Goal: Task Accomplishment & Management: Manage account settings

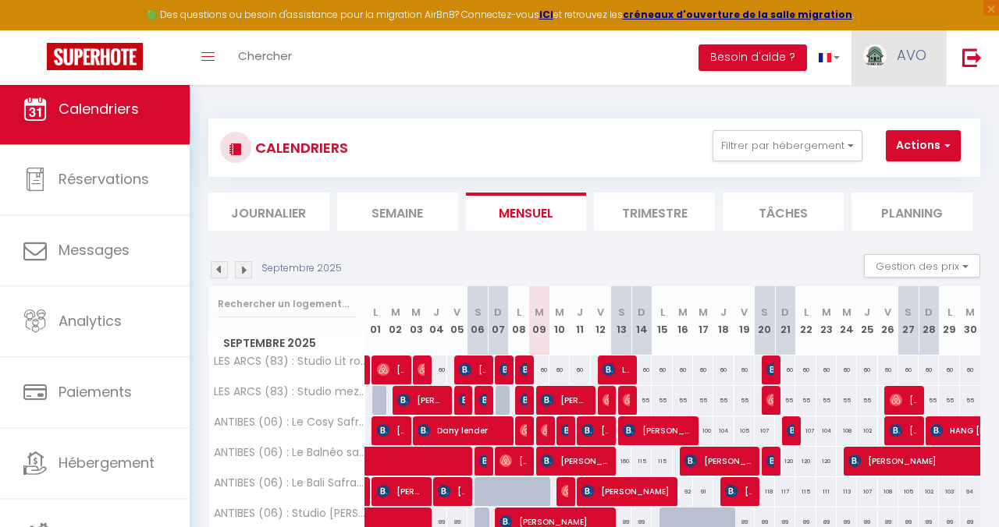
click at [907, 48] on span "AVO" at bounding box center [911, 55] width 30 height 20
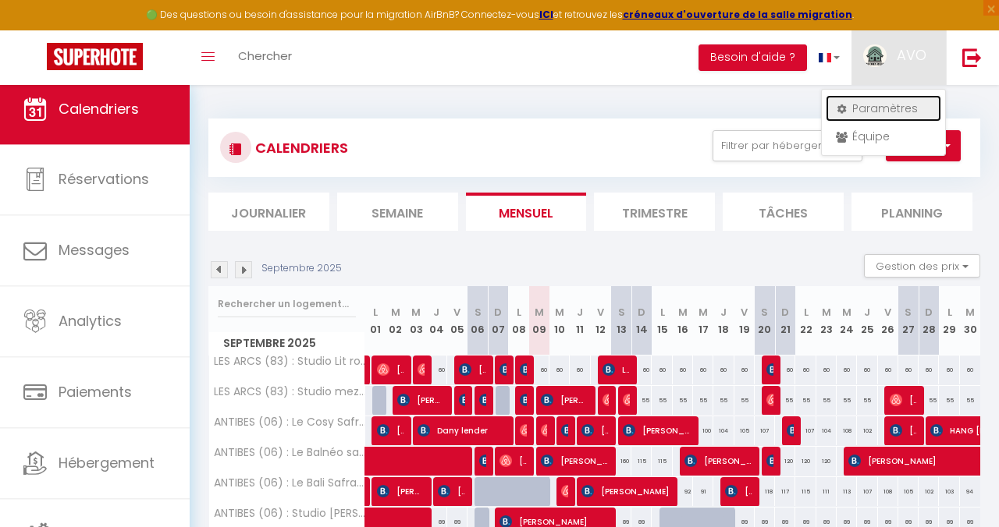
click at [875, 105] on link "Paramètres" at bounding box center [882, 108] width 115 height 27
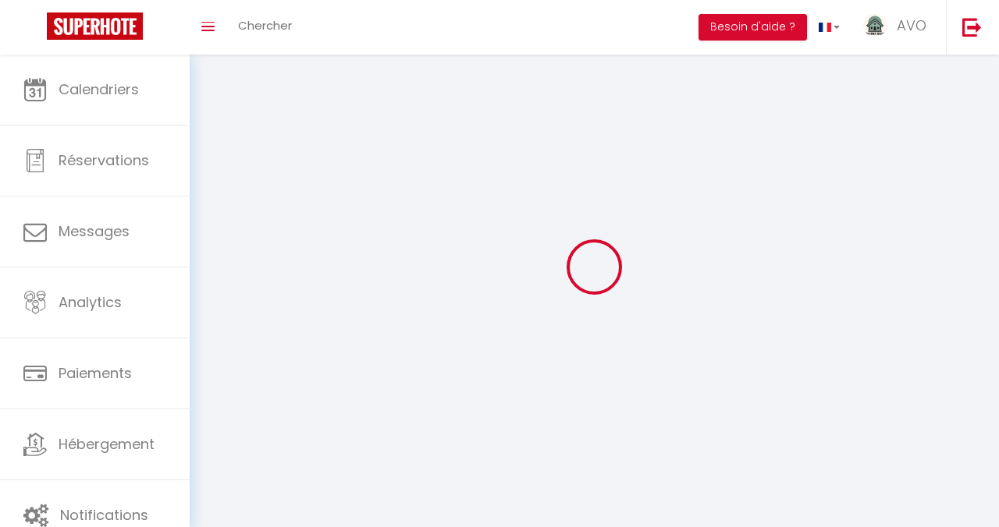
type input "AVO"
type input "CONCIERGERIE"
type input "0609591982"
type input "[STREET_ADDRESS]"
type input "83460"
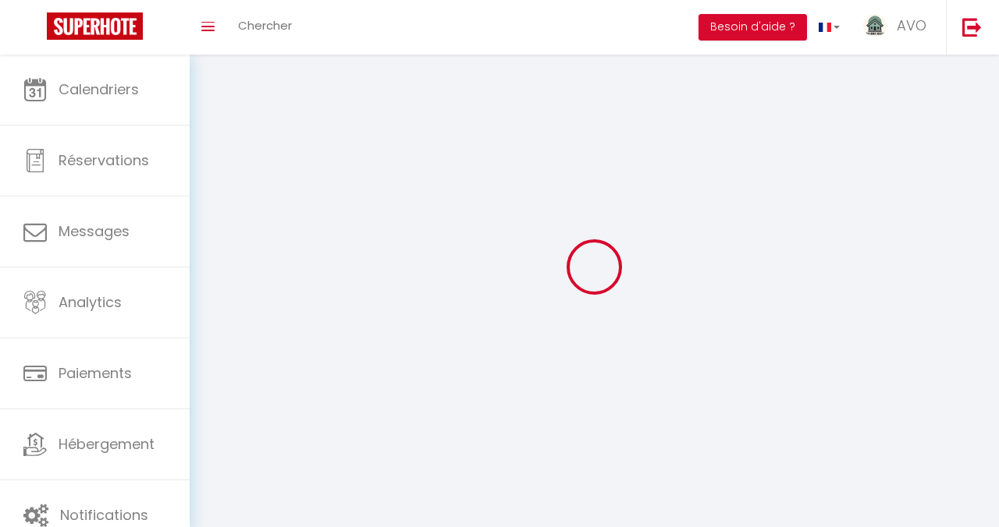
type input "Les Arcs"
select select "28"
type input "rsDbuNlDBmKExd5pdfjjJm6rz"
type input "Z0iAvAgtDojdVMg8YxdX2qr00"
type input "rsDbuNlDBmKExd5pdfjjJm6rz"
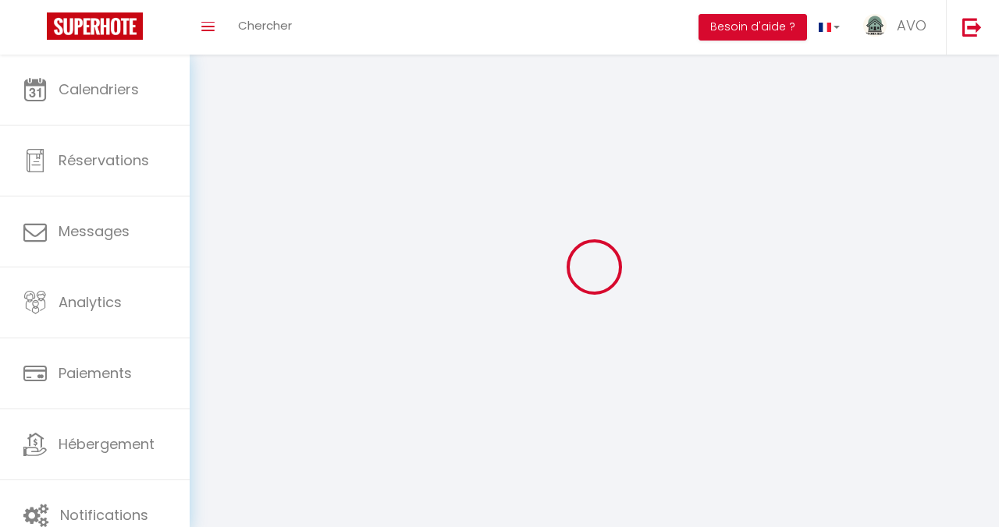
type input "Z0iAvAgtDojdVMg8YxdX2qr00"
type input "[URL][DOMAIN_NAME]"
select select "fr"
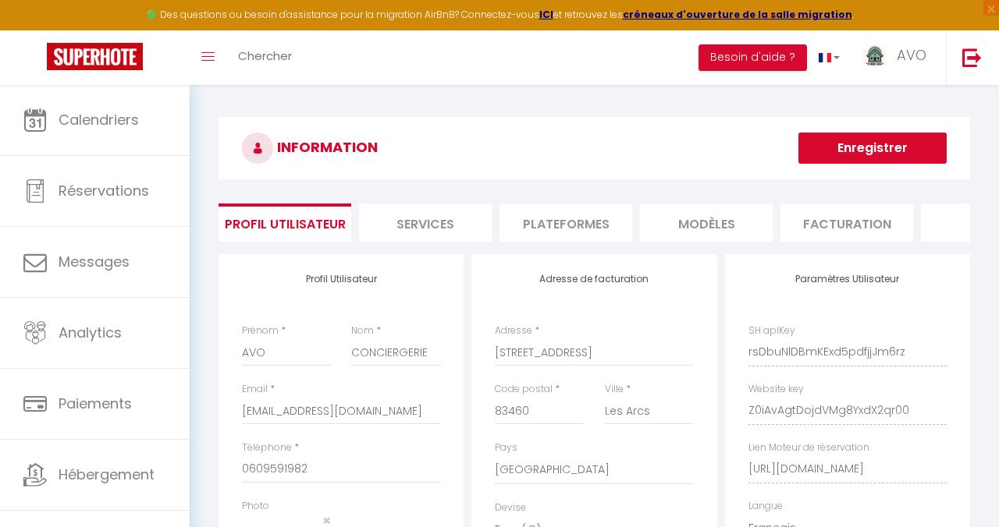
click at [559, 226] on li "Plateformes" at bounding box center [565, 223] width 133 height 38
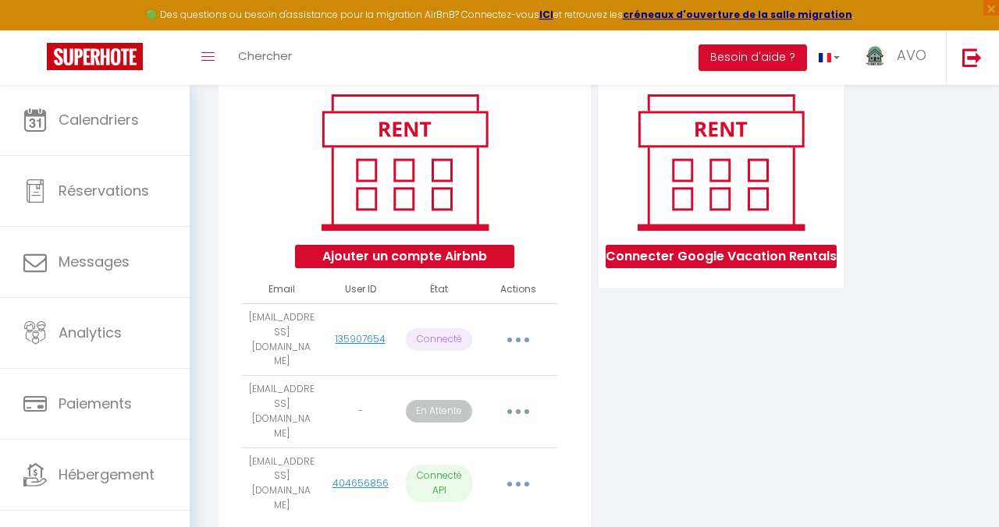
scroll to position [189, 0]
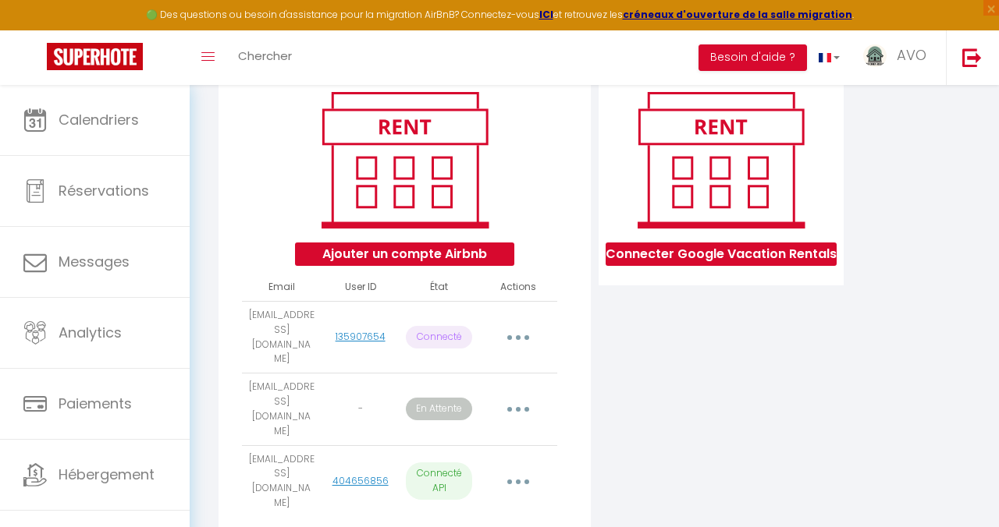
click at [521, 395] on button "button" at bounding box center [517, 410] width 41 height 30
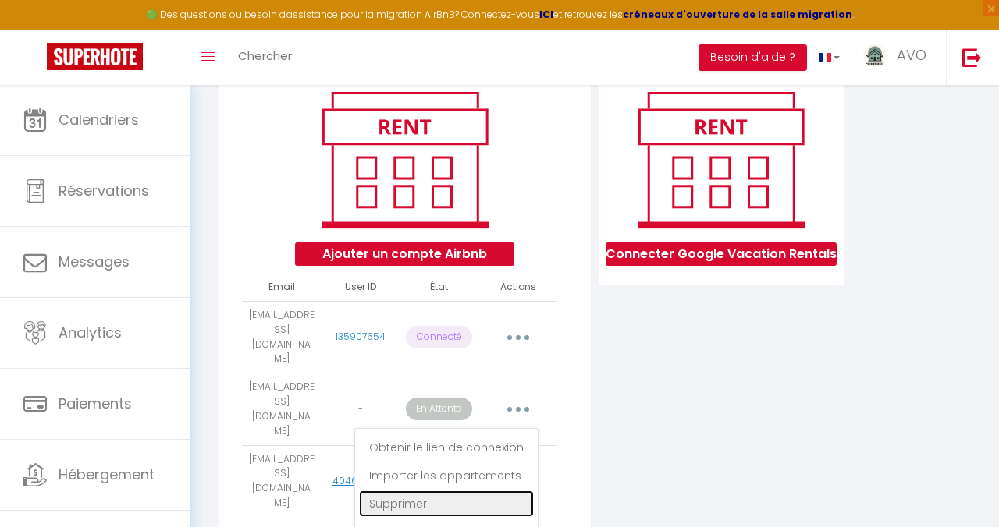
click at [433, 491] on link "Supprimer" at bounding box center [446, 504] width 175 height 27
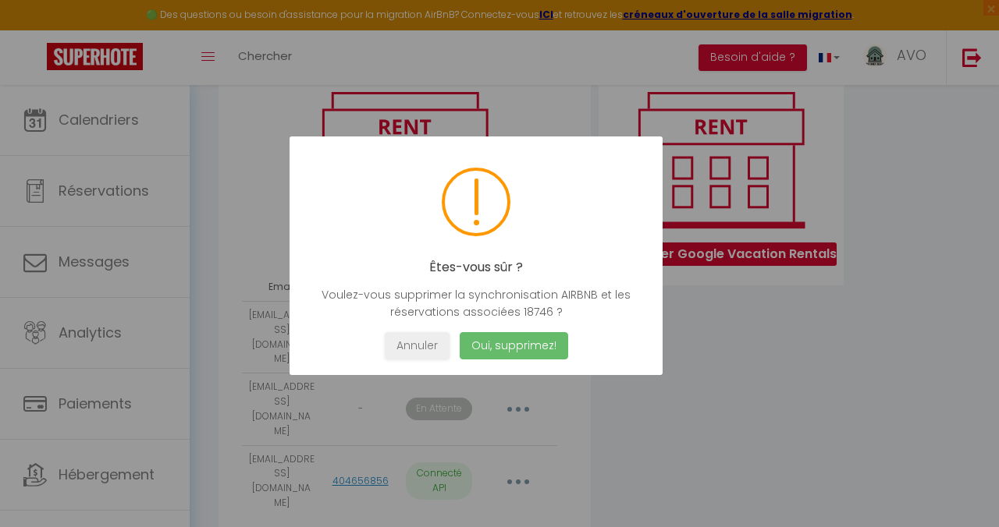
click at [509, 343] on button "Oui, supprimez!" at bounding box center [514, 345] width 108 height 27
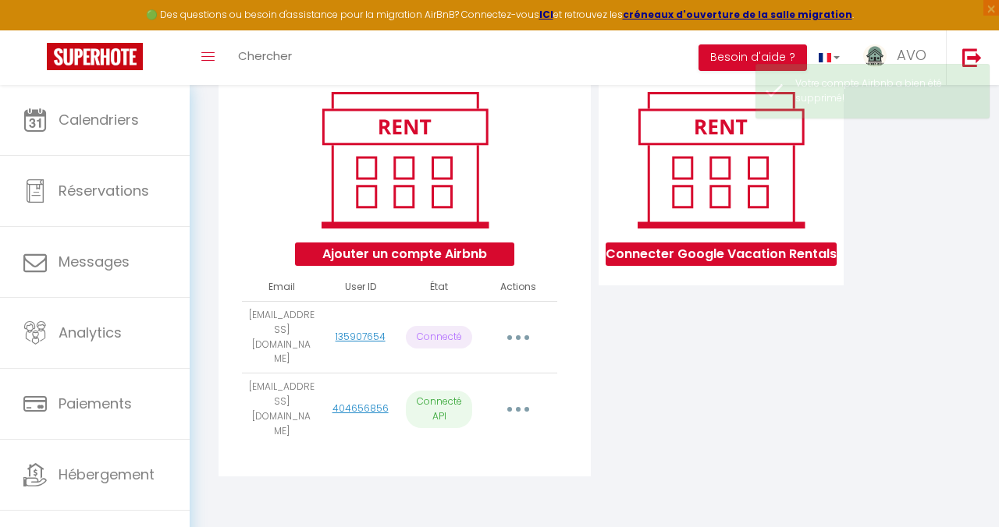
scroll to position [147, 0]
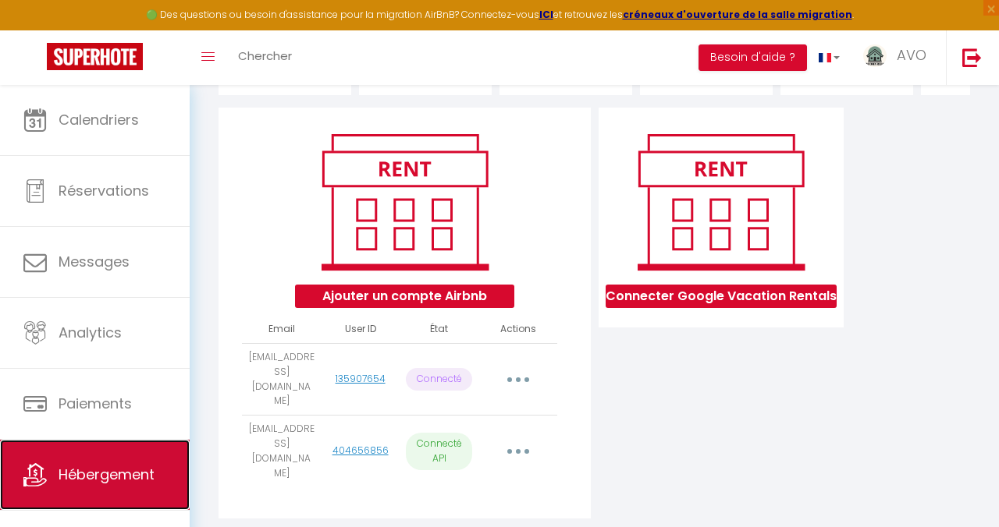
click at [85, 477] on span "Hébergement" at bounding box center [107, 475] width 96 height 20
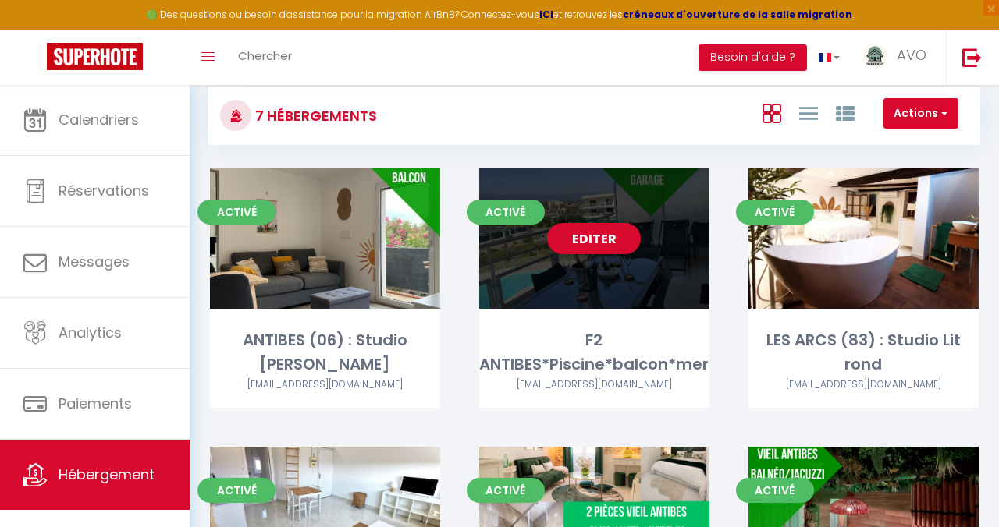
scroll to position [100, 0]
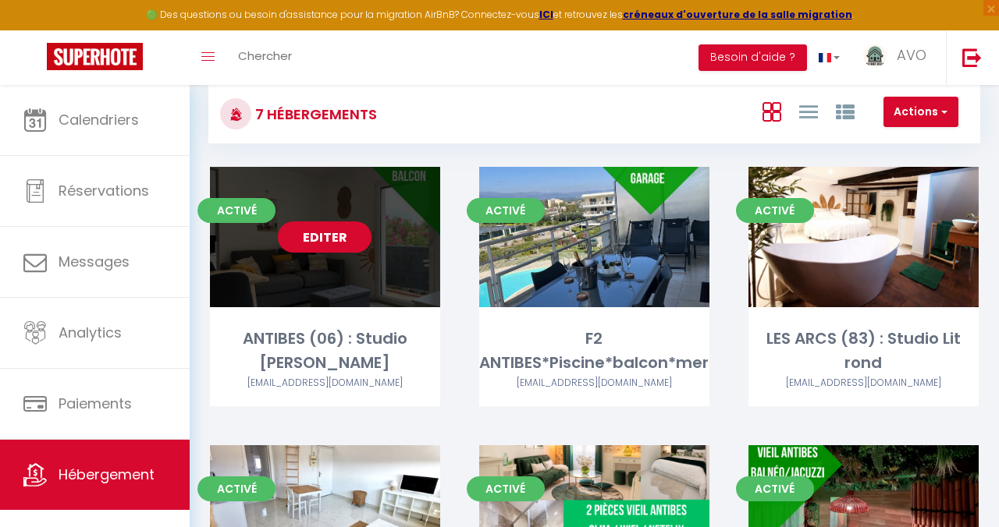
click at [339, 246] on link "Editer" at bounding box center [325, 237] width 94 height 31
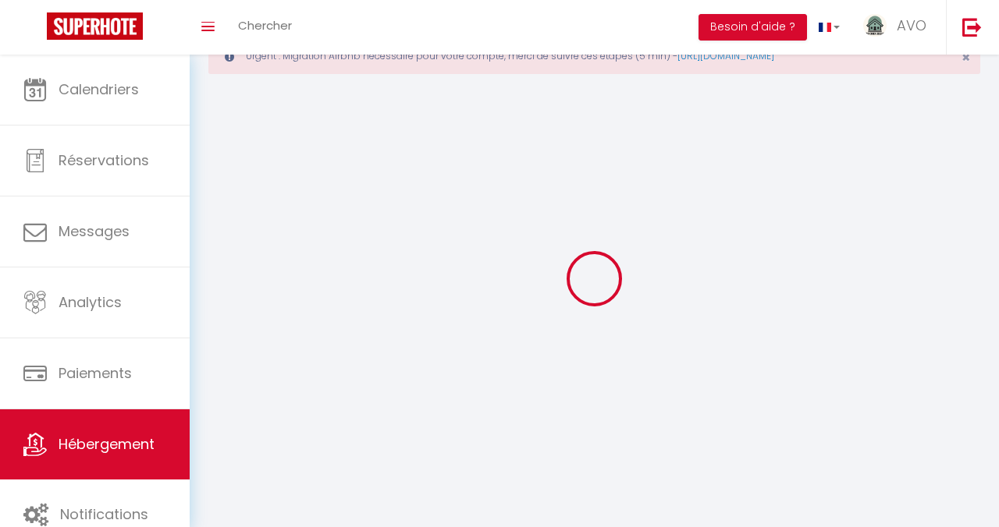
select select
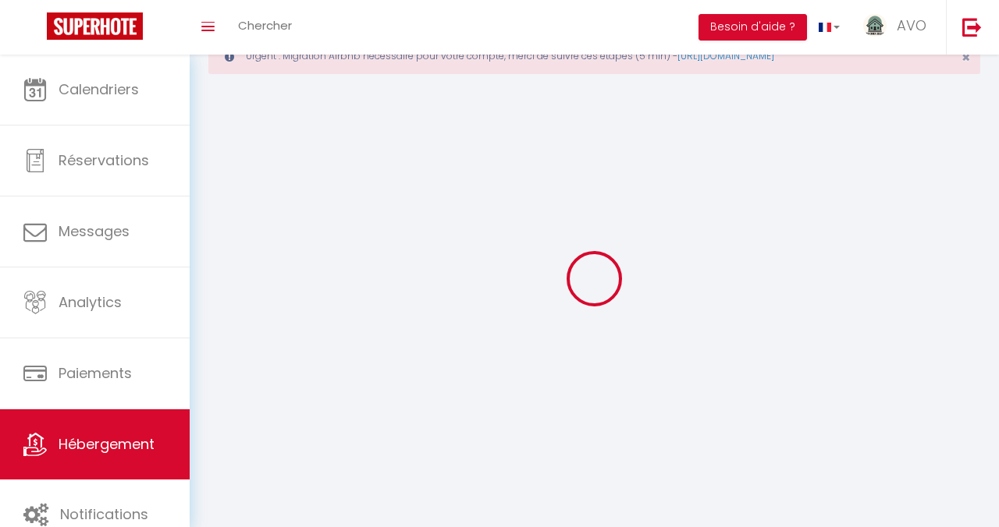
select select "1"
select select
checkbox input "false"
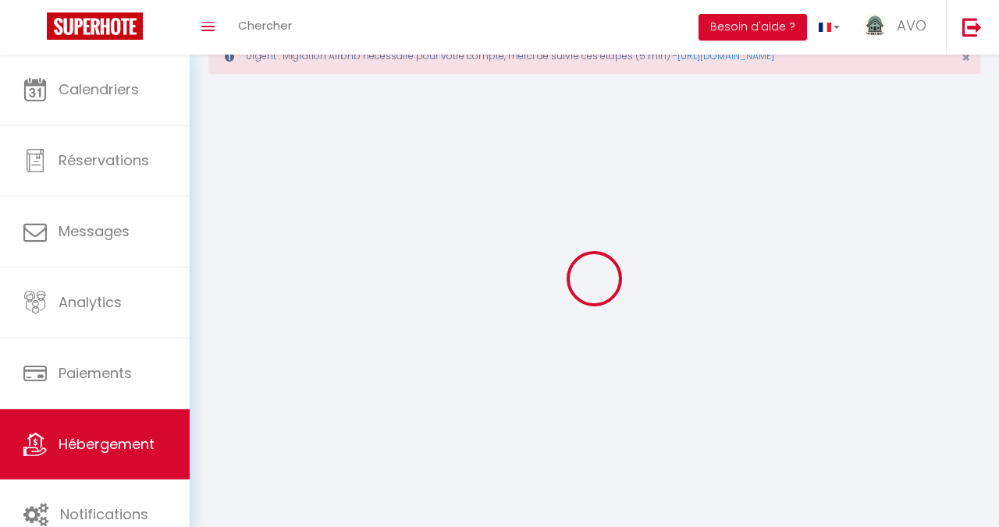
checkbox input "false"
select select "28"
select select
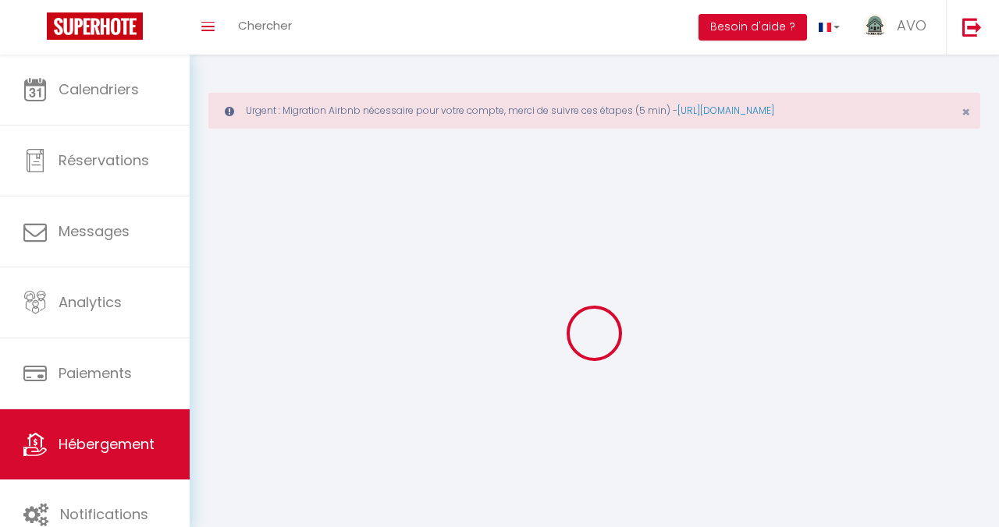
select select
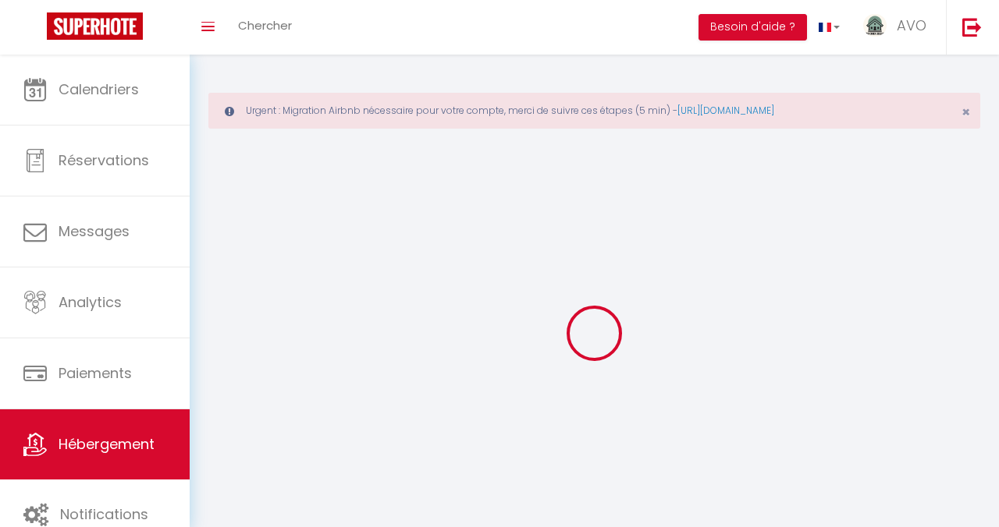
select select
checkbox input "false"
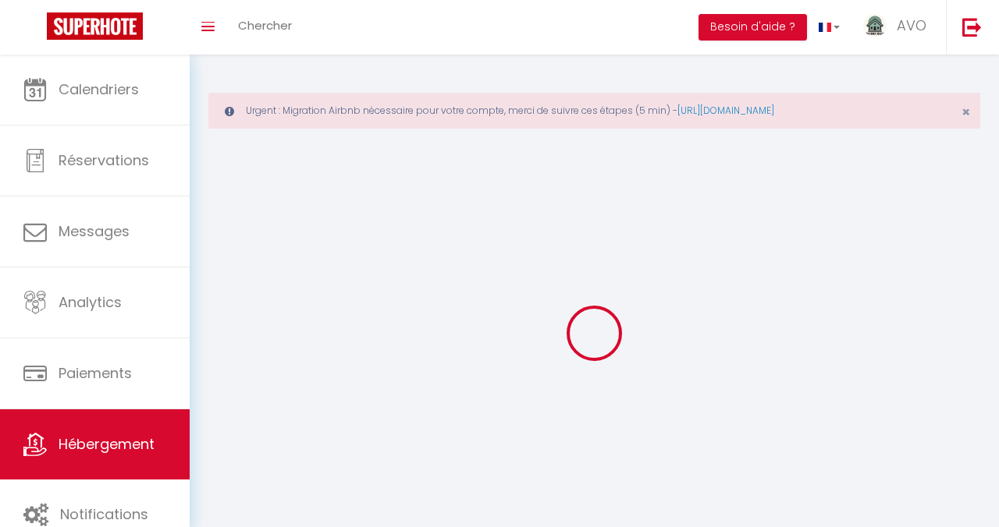
select select
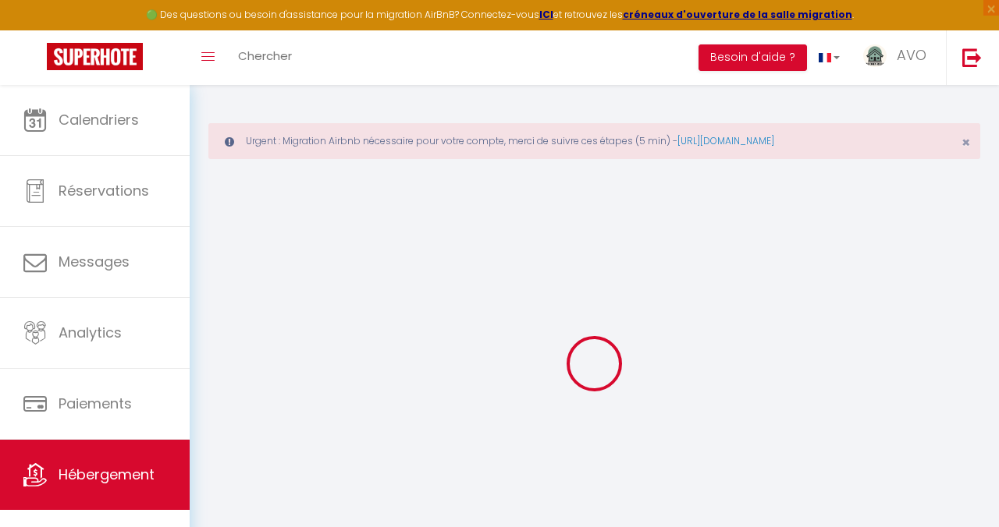
select select
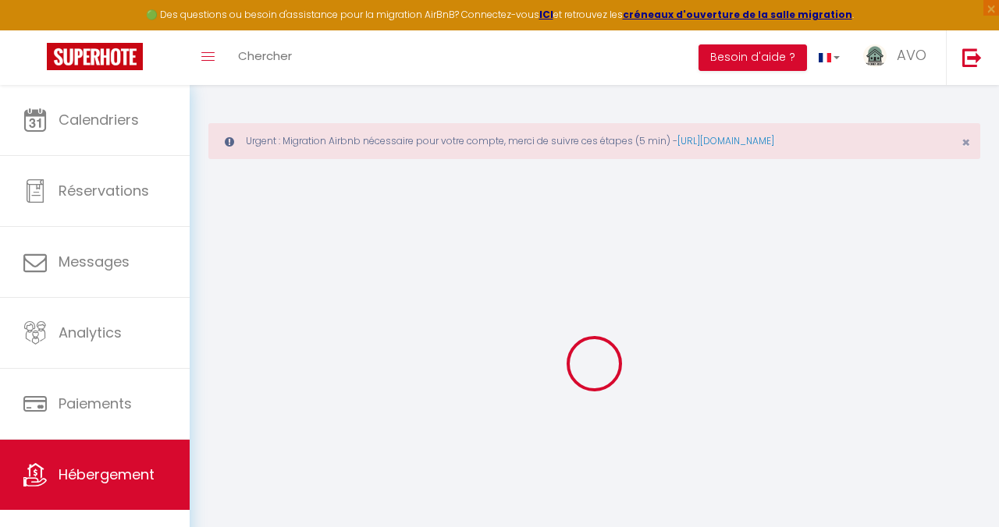
select select
checkbox input "false"
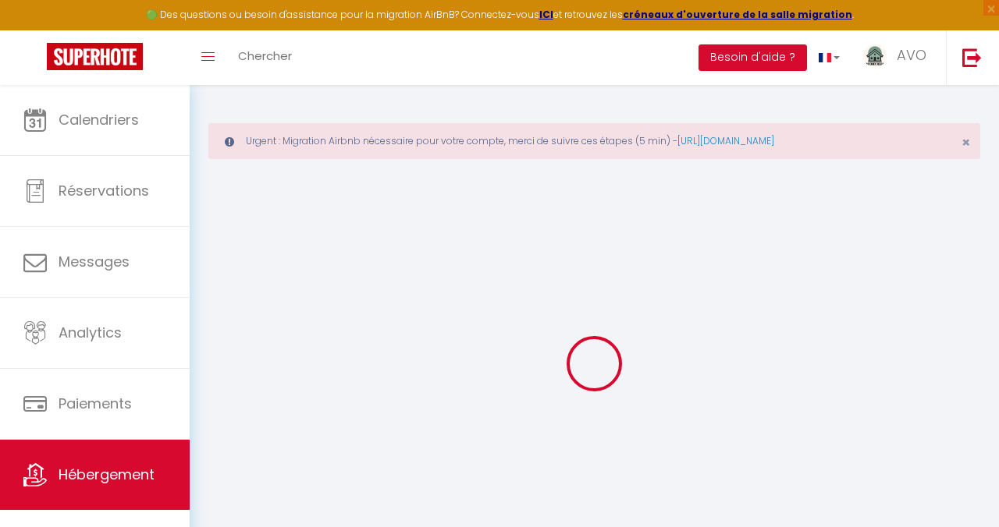
select select
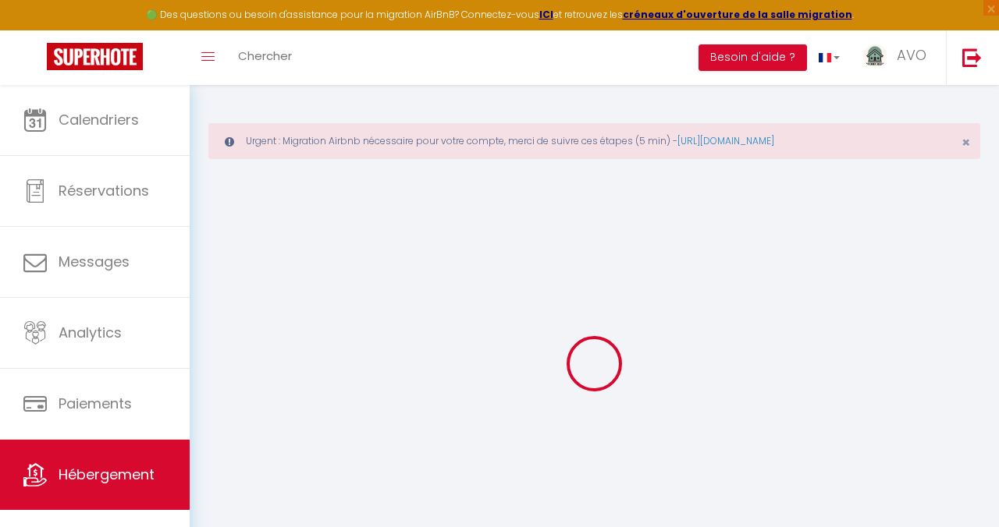
select select
checkbox input "false"
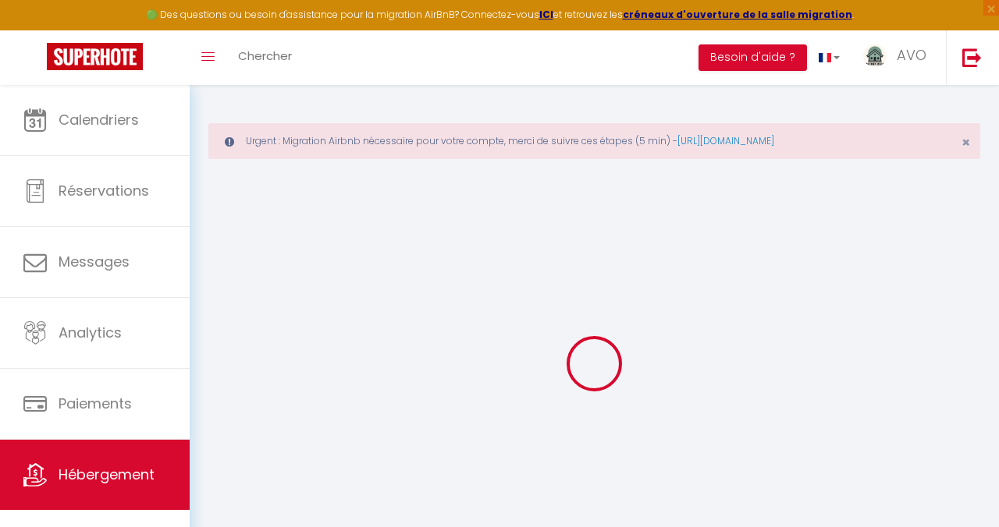
checkbox input "false"
select select
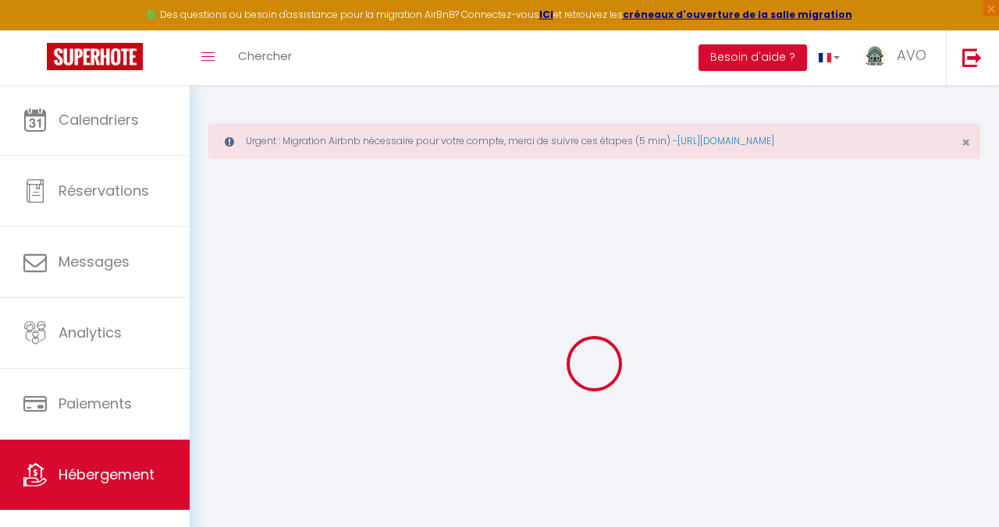
select select
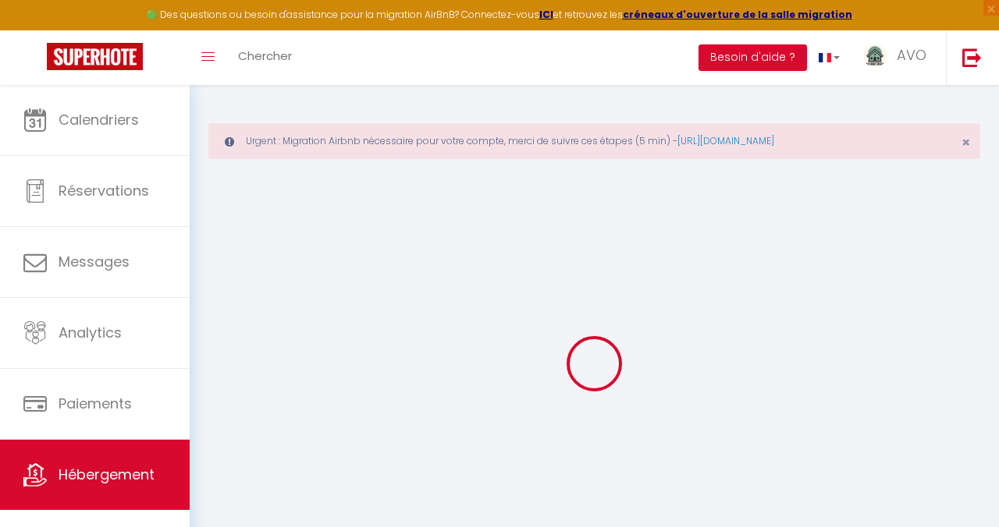
checkbox input "false"
select select
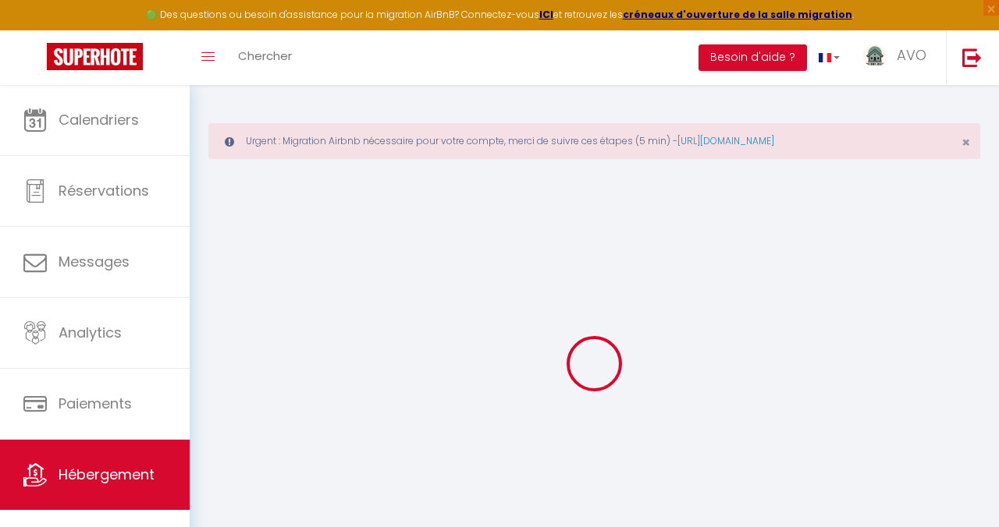
select select
type input "ANTIBES (06) : Studio [PERSON_NAME]"
type input "[PERSON_NAME]"
type input "Naillat"
type input "[STREET_ADDRESS][PERSON_NAME]"
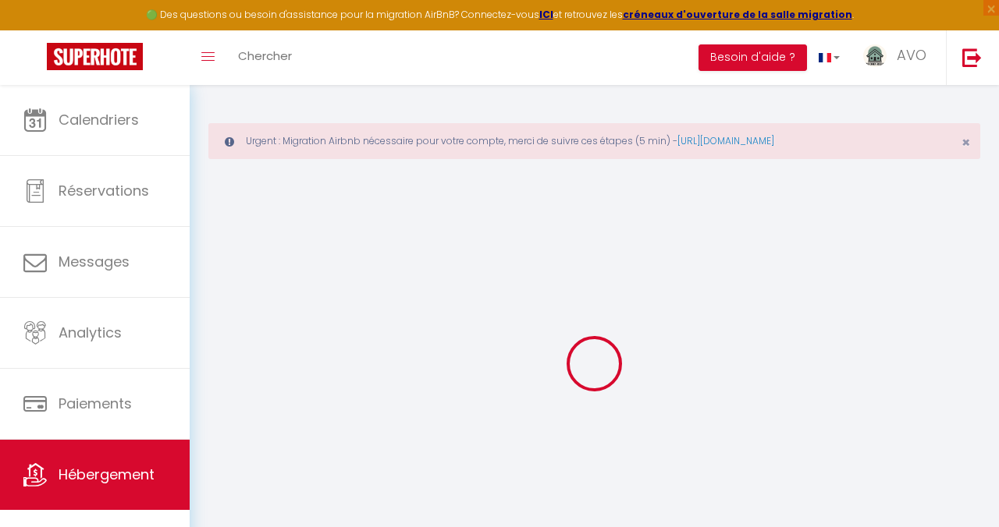
type input "84100"
type input "Orange"
select select "2"
select select "0"
type input "45"
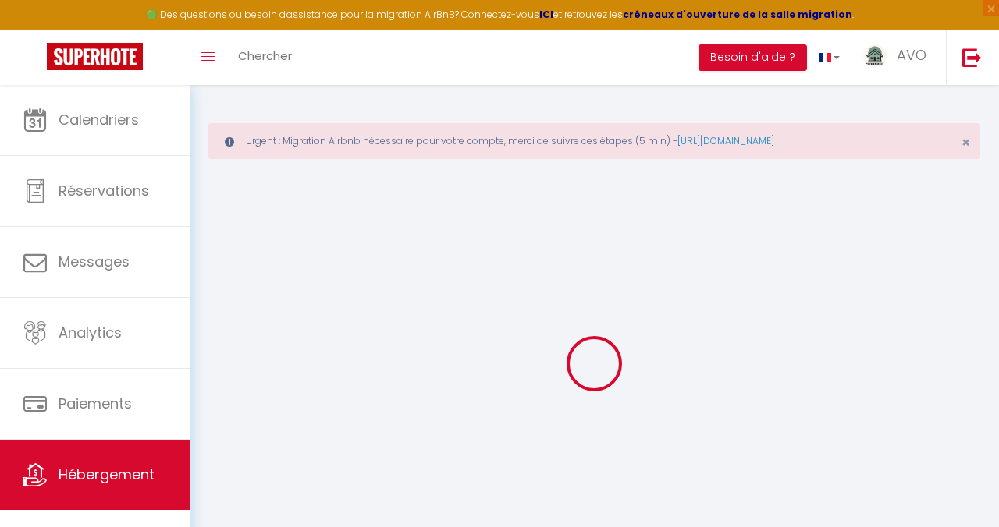
type input "30"
type input "250"
select select
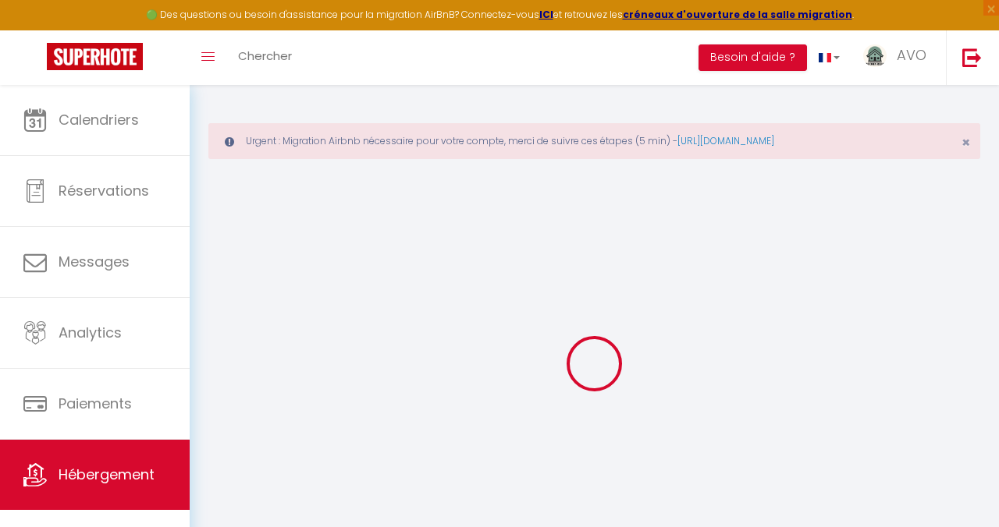
select select
type input "[STREET_ADDRESS]"
type input "06160"
type input "Antibes"
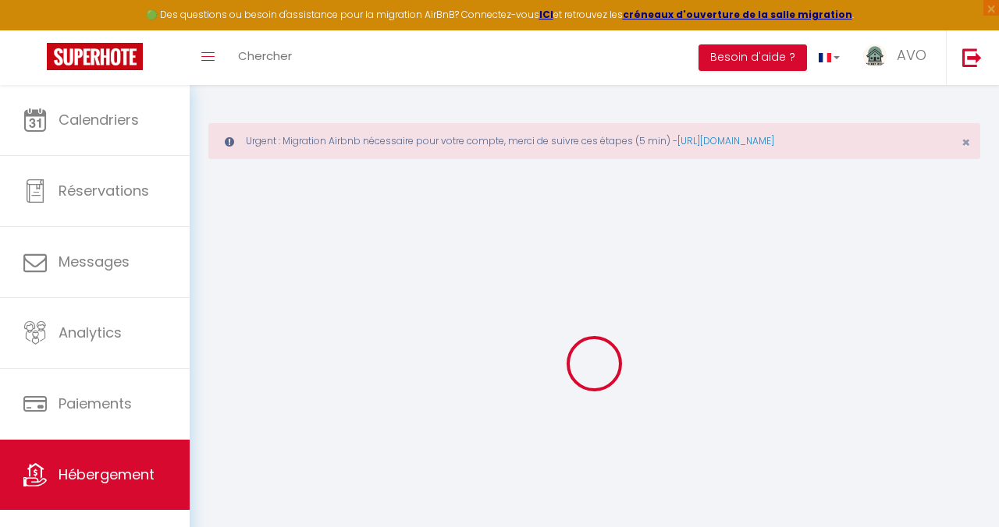
type input "[EMAIL_ADDRESS][DOMAIN_NAME]"
select select
checkbox input "false"
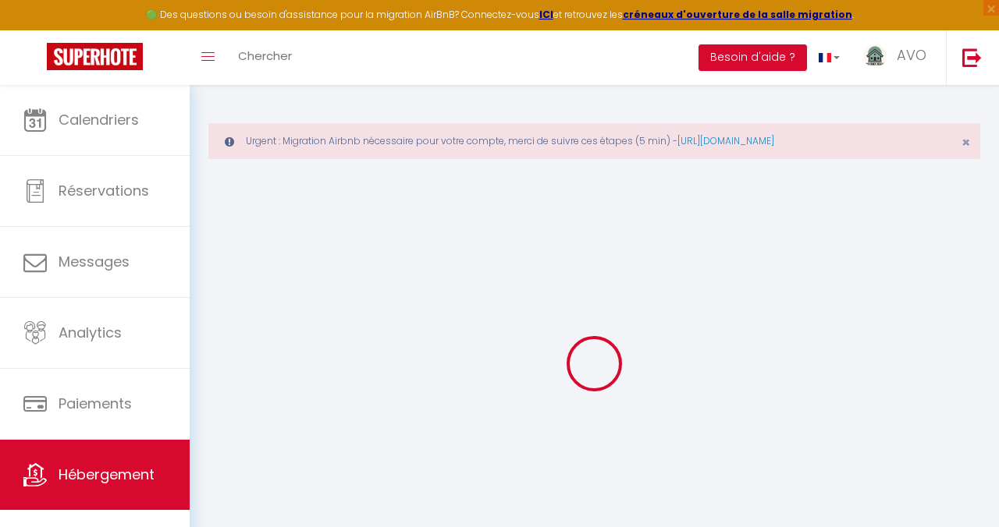
checkbox input "false"
type input "18"
type input "30"
type input "0"
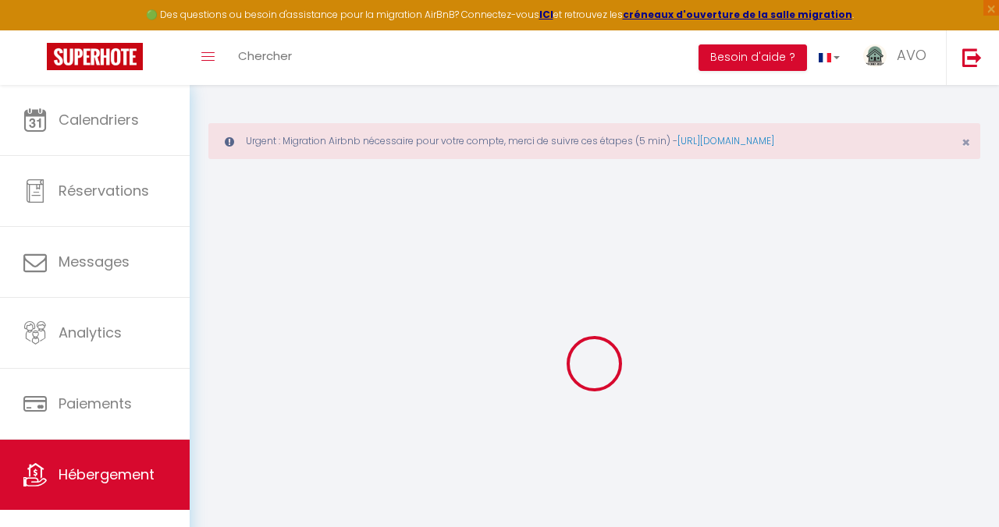
type input "0"
select select
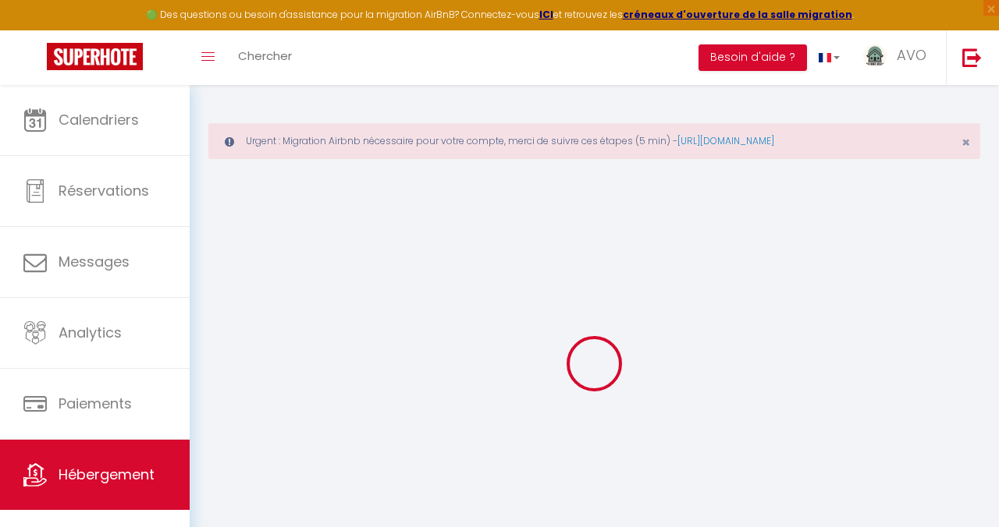
select select
checkbox input "false"
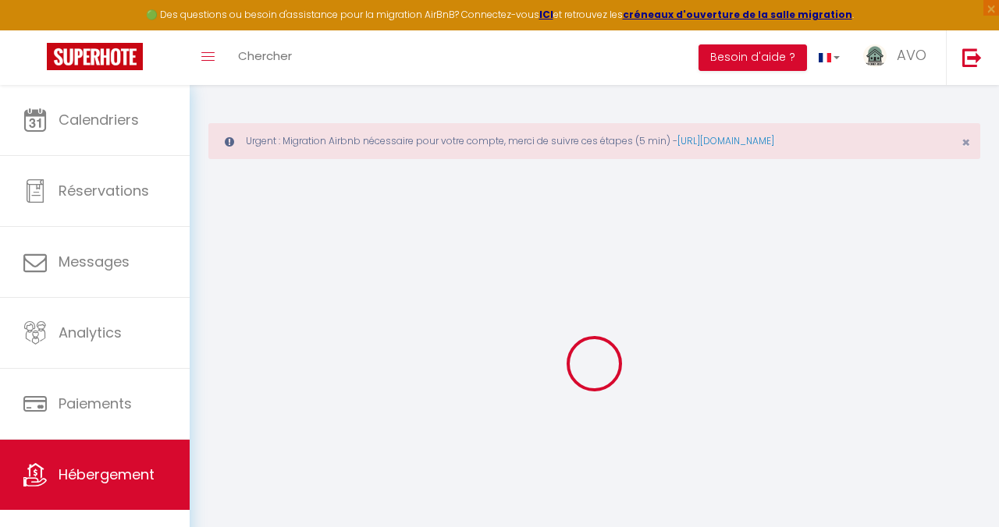
checkbox input "false"
select select
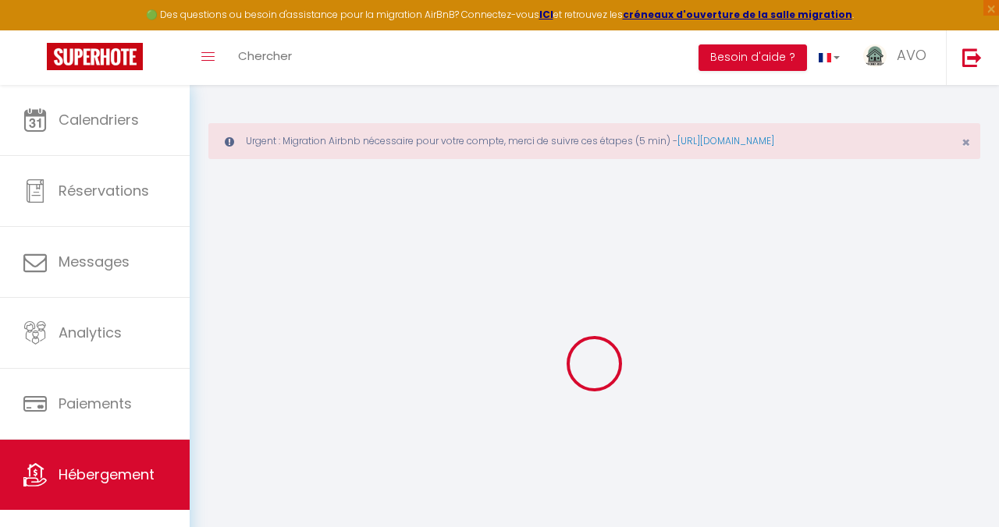
select select
checkbox input "false"
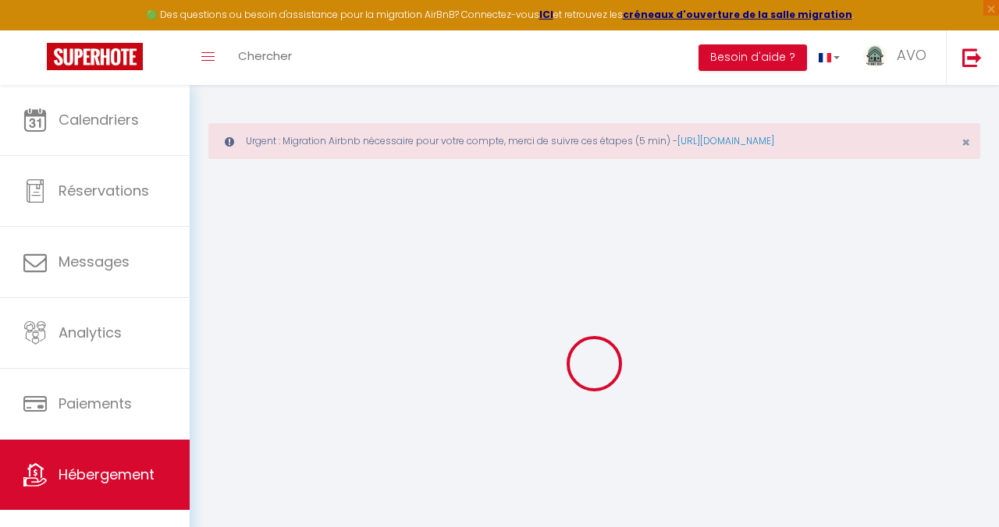
checkbox input "false"
select select
checkbox input "false"
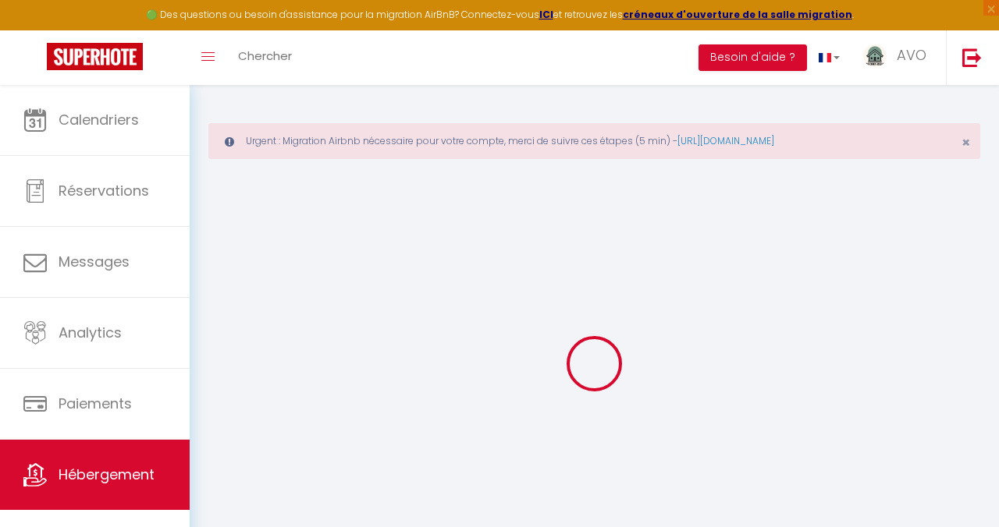
checkbox input "false"
select select "15:00"
select select "23:45"
select select "11:00"
select select "30"
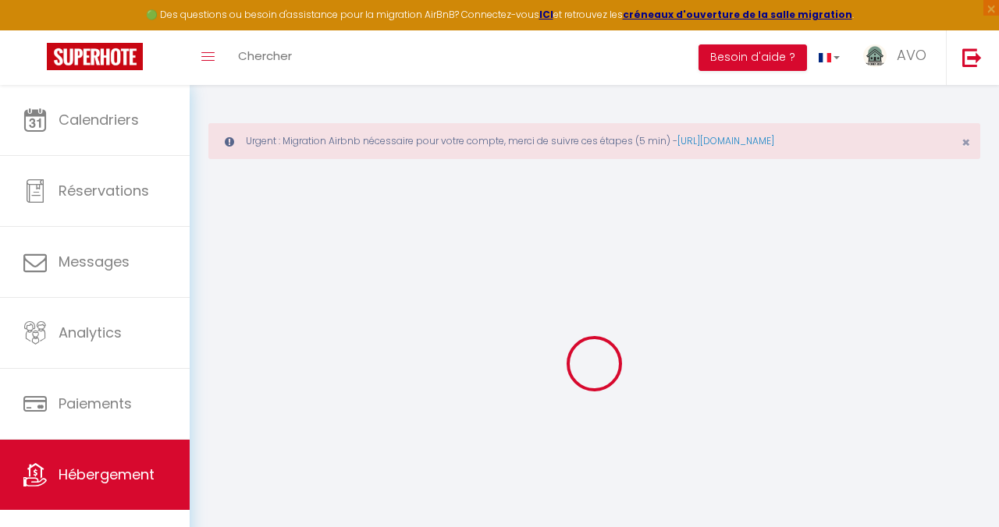
select select "120"
select select
checkbox input "false"
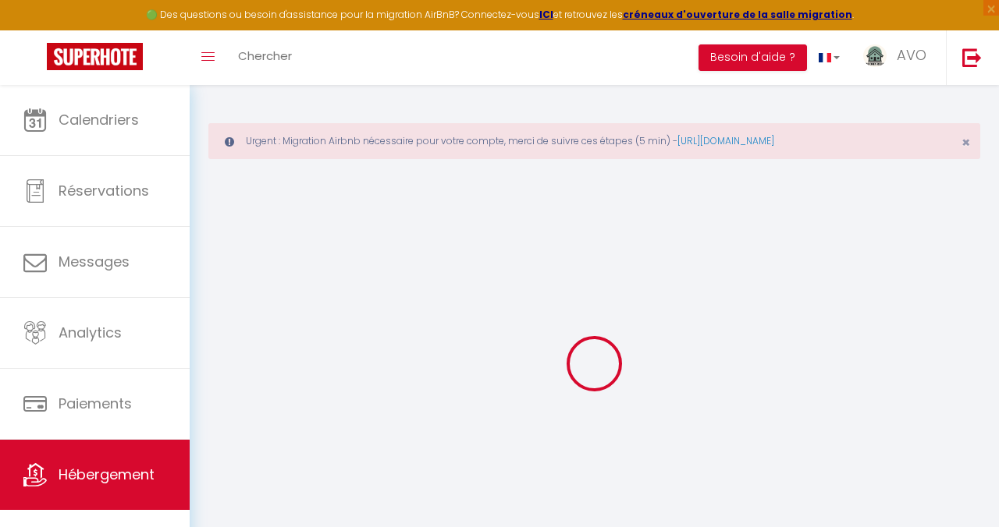
checkbox input "false"
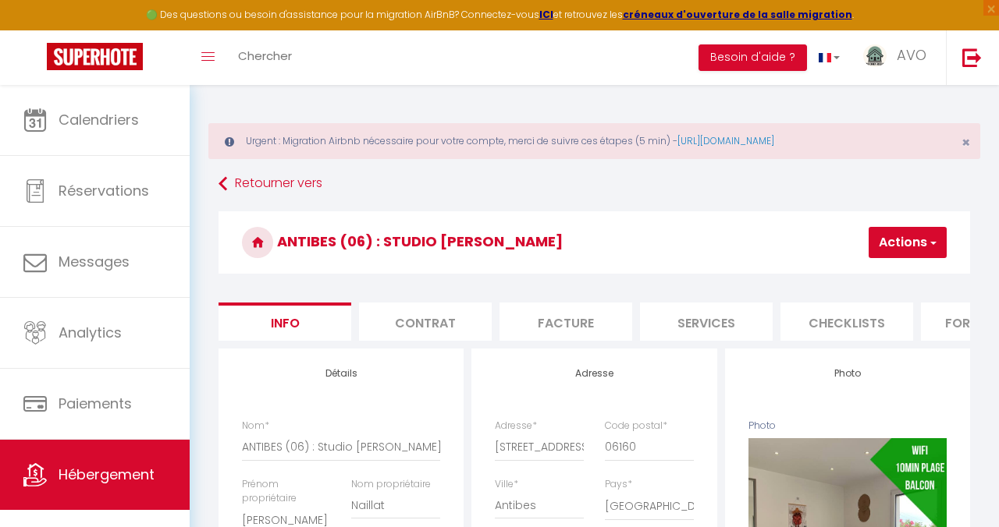
select select
checkbox input "false"
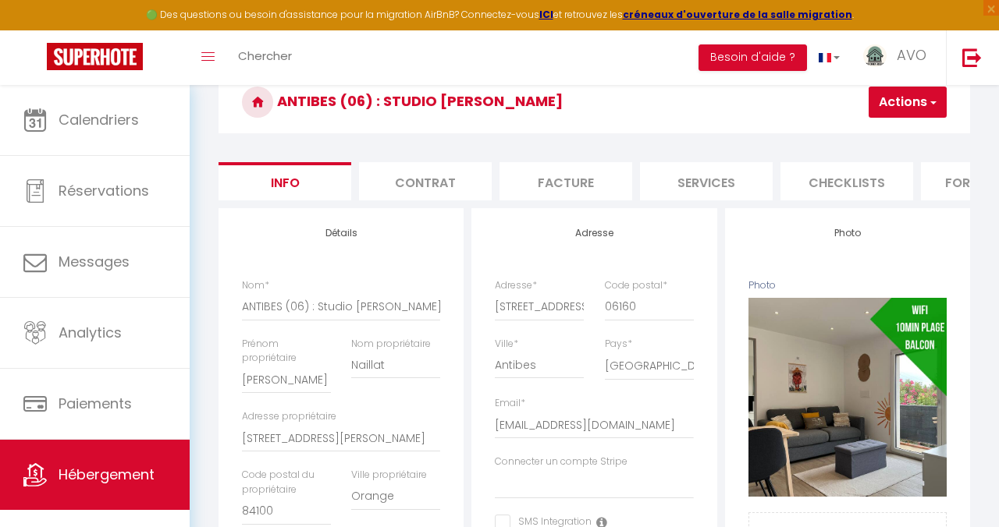
scroll to position [134, 0]
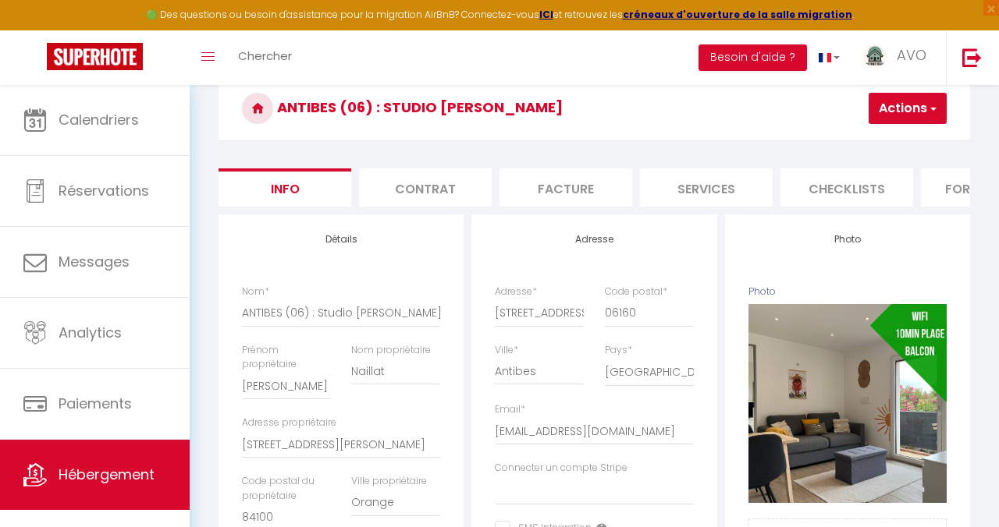
click at [439, 189] on li "Contrat" at bounding box center [425, 188] width 133 height 38
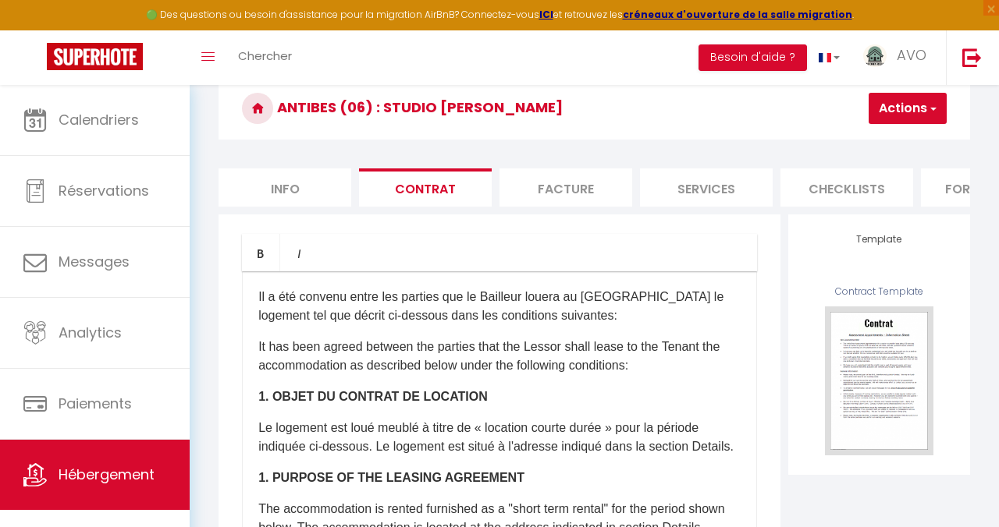
scroll to position [122, 0]
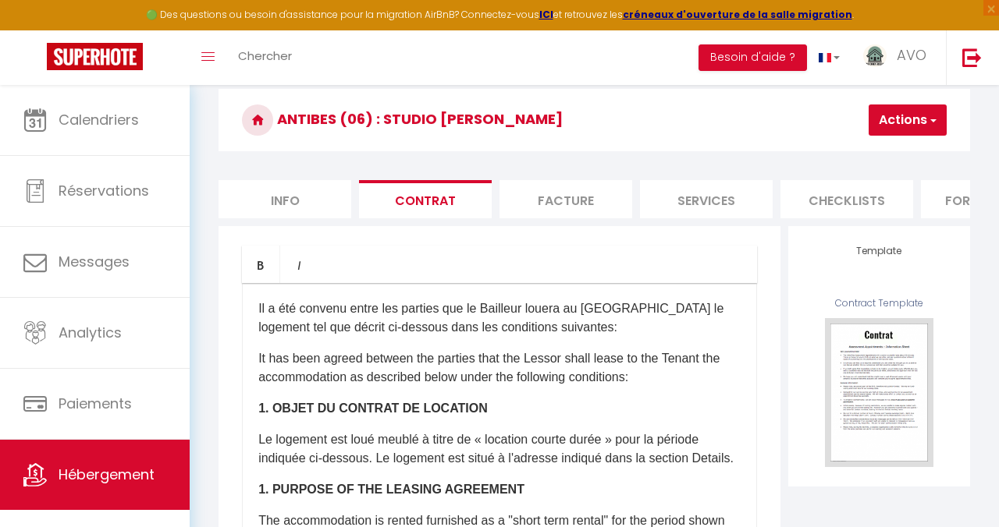
click at [577, 200] on li "Facture" at bounding box center [565, 199] width 133 height 38
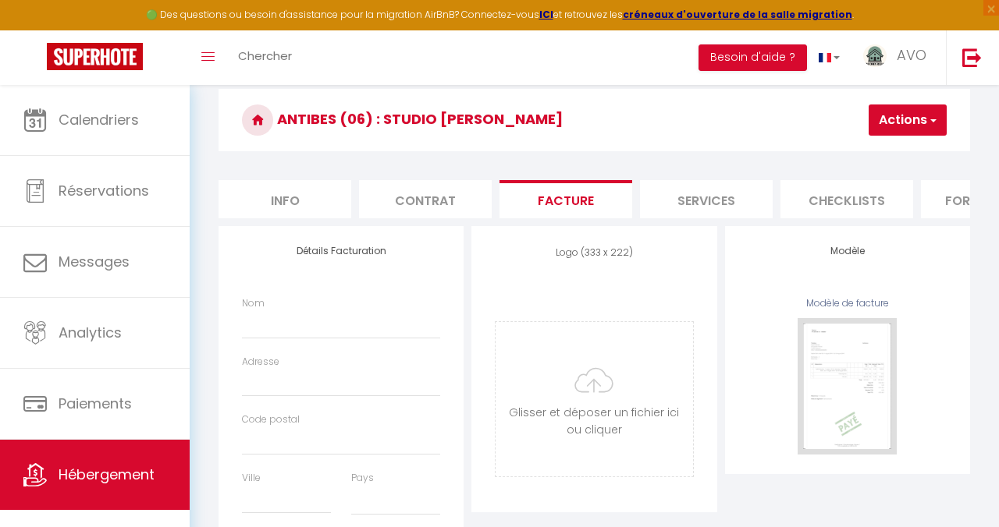
select select
click at [678, 207] on li "Services" at bounding box center [706, 199] width 133 height 38
select select
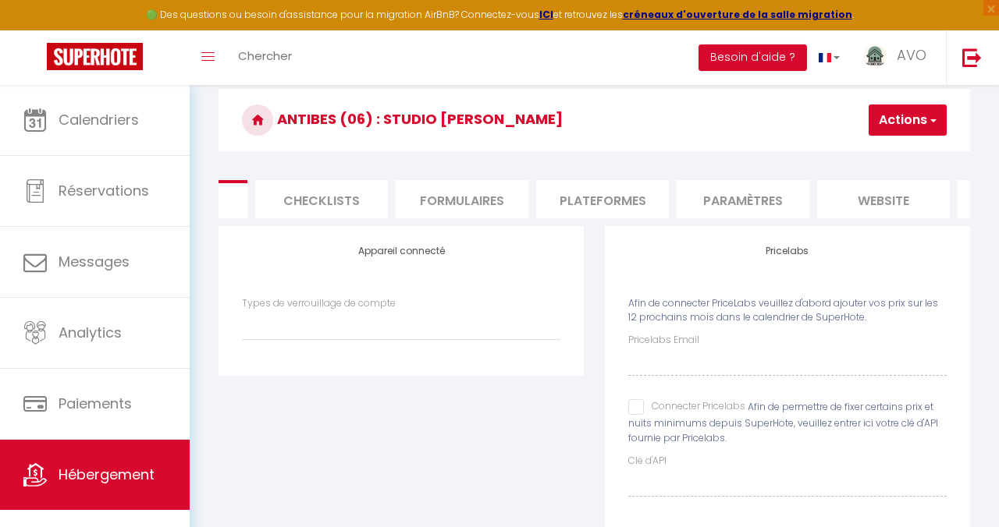
scroll to position [0, 528]
click at [588, 200] on li "Plateformes" at bounding box center [599, 199] width 133 height 38
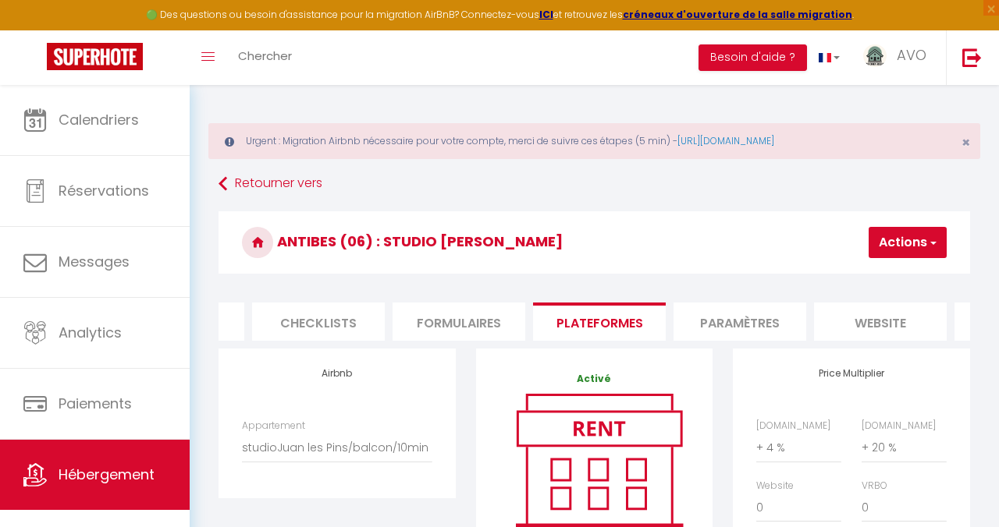
click at [717, 313] on li "Paramètres" at bounding box center [739, 322] width 133 height 38
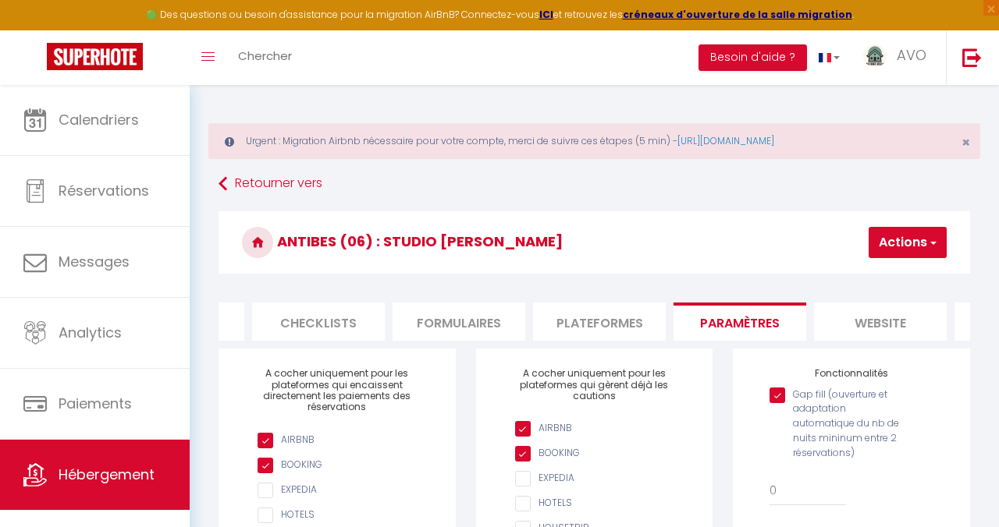
click at [854, 322] on li "website" at bounding box center [880, 322] width 133 height 38
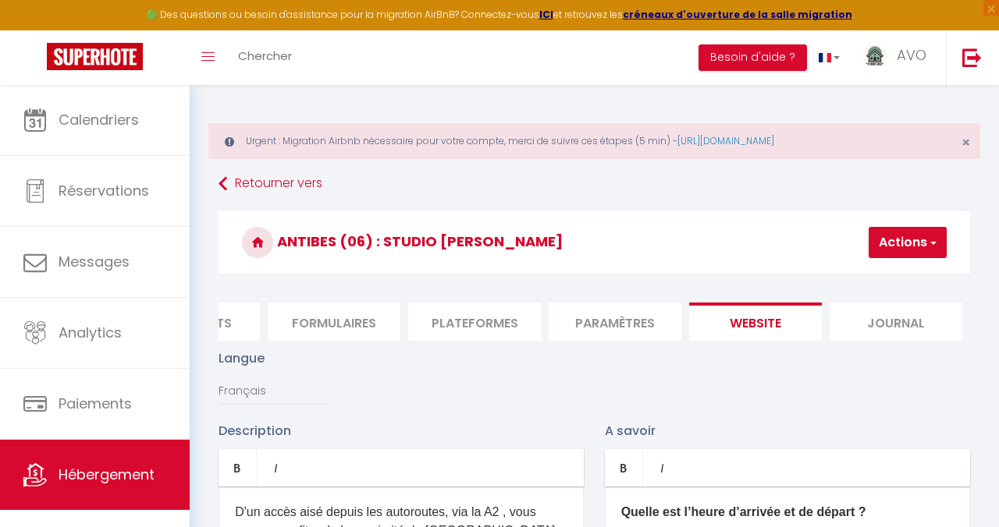
click at [901, 330] on li "Journal" at bounding box center [895, 322] width 133 height 38
select select
checkbox input "false"
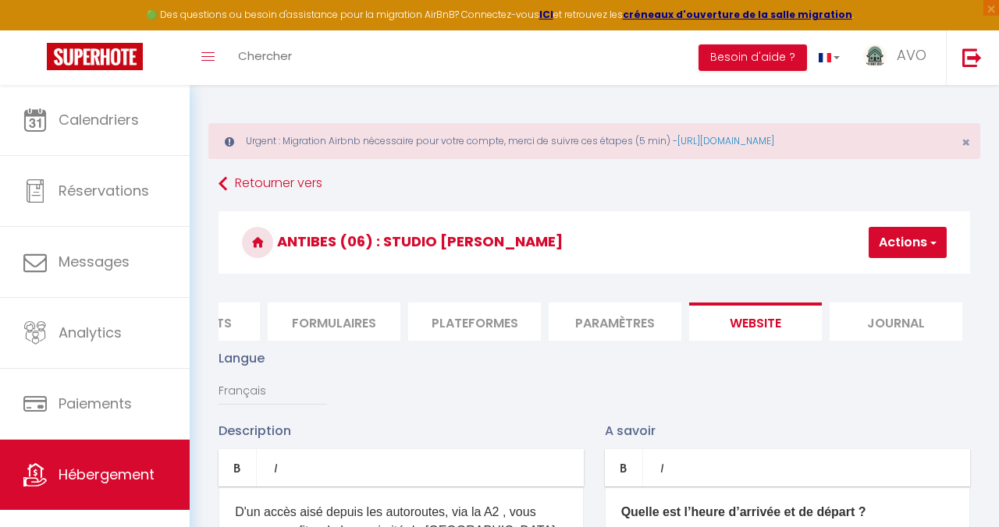
checkbox input "false"
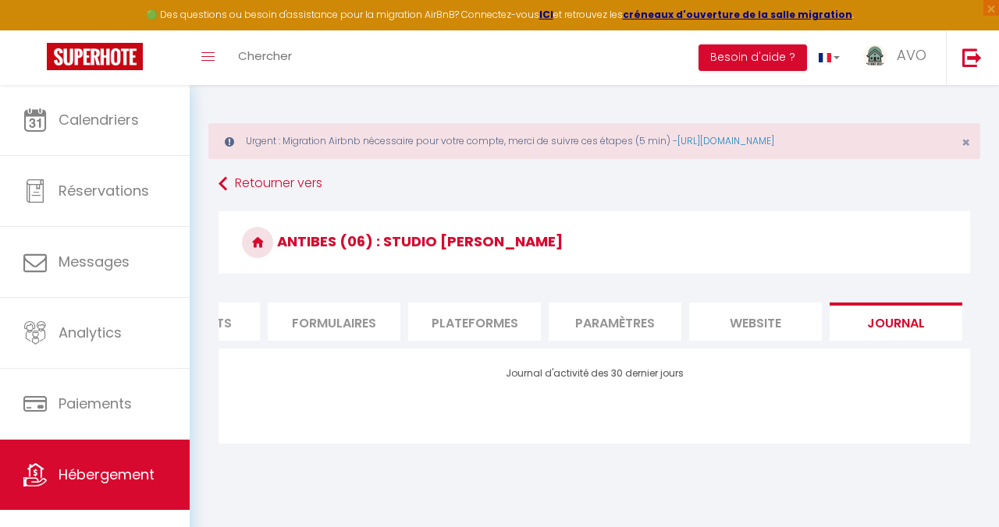
select select
checkbox input "false"
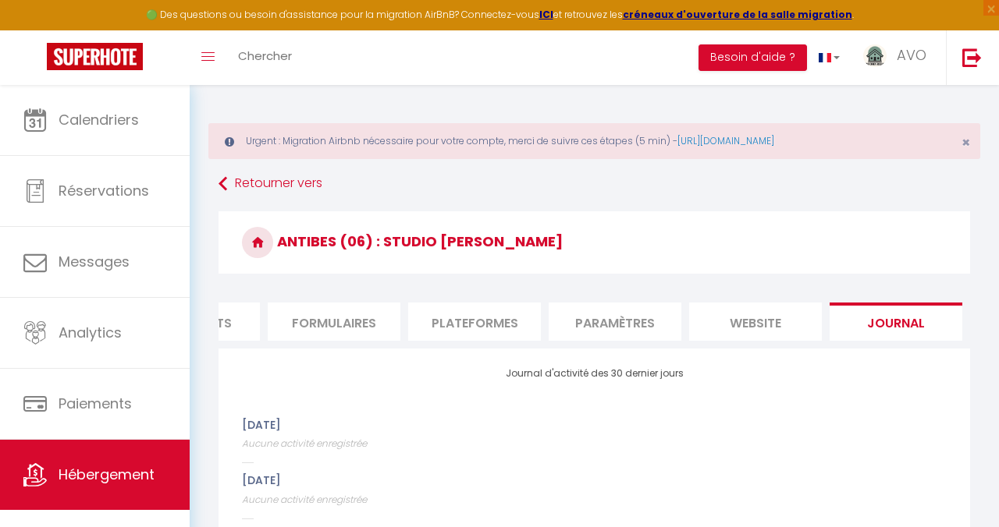
select select
checkbox input "false"
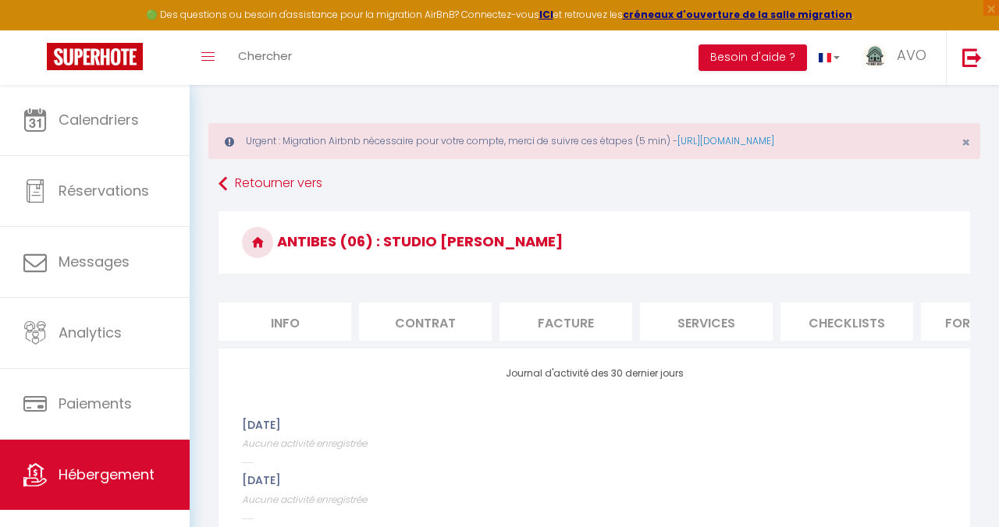
select select
checkbox input "false"
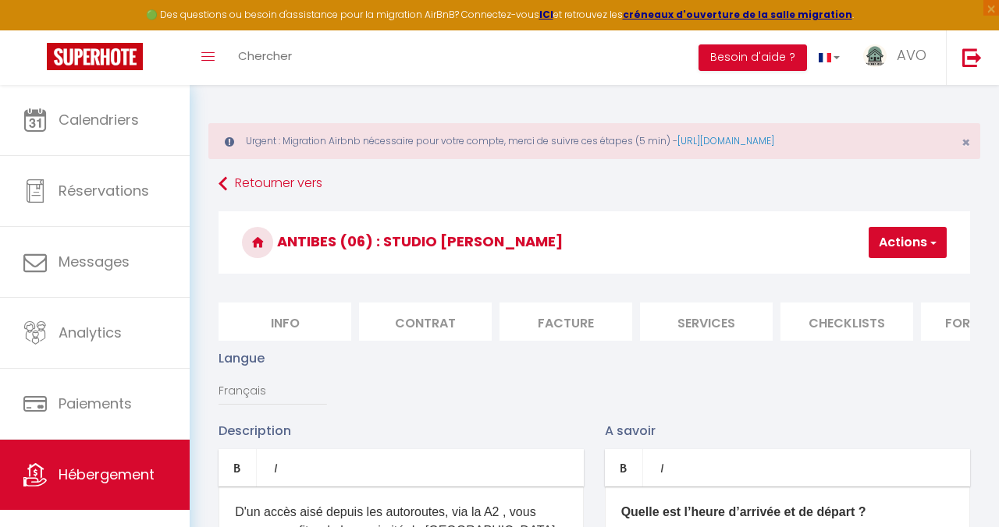
click at [316, 323] on li "Info" at bounding box center [284, 322] width 133 height 38
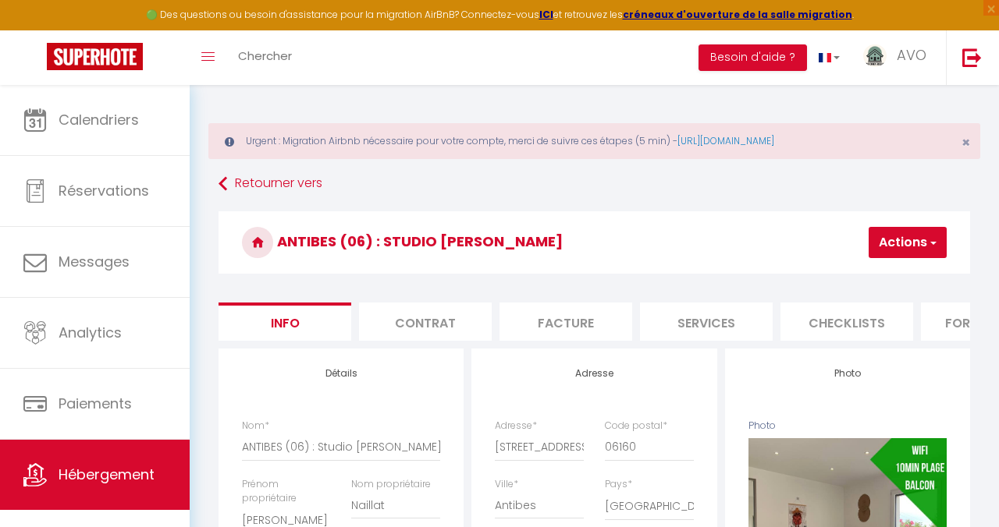
select select
checkbox input "false"
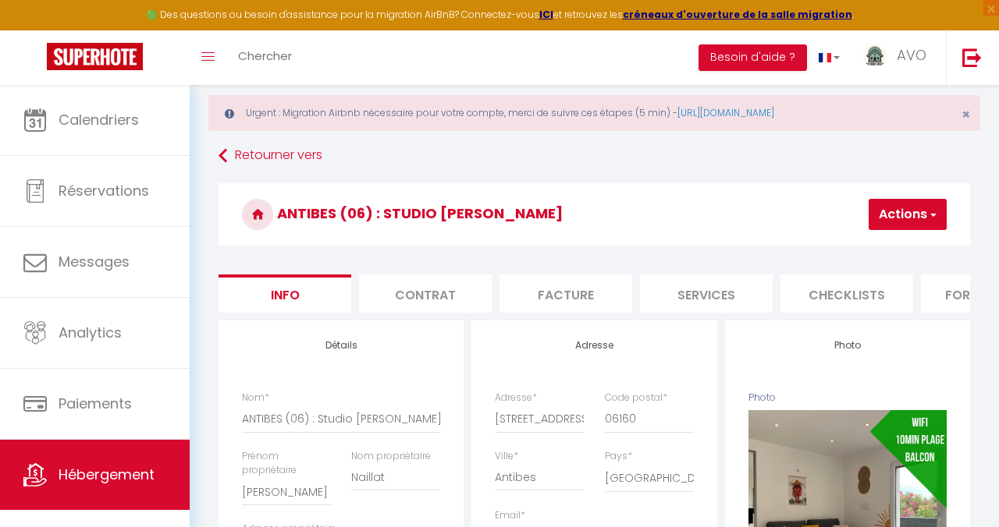
scroll to position [26, 0]
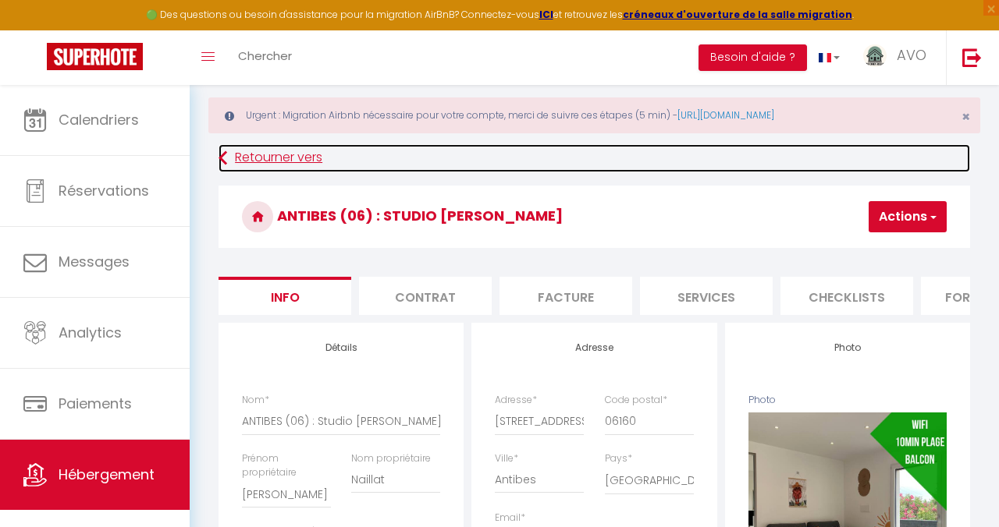
click at [263, 154] on link "Retourner vers" at bounding box center [593, 158] width 751 height 28
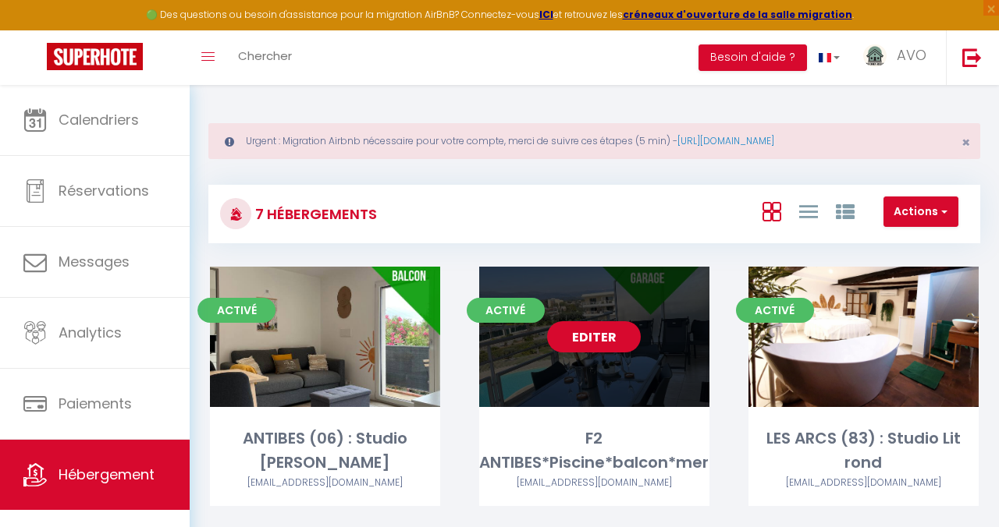
click at [602, 350] on link "Editer" at bounding box center [594, 336] width 94 height 31
select select "3"
select select "2"
select select "1"
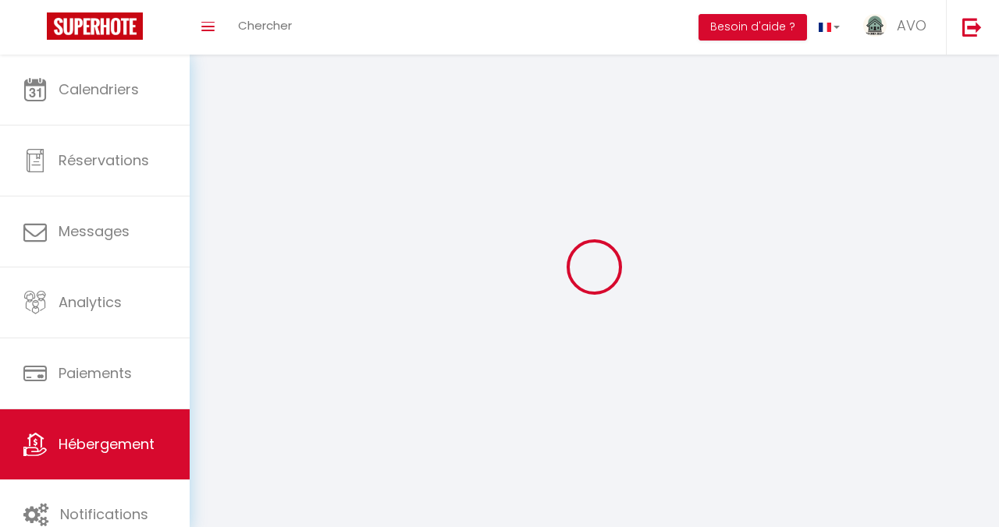
select select
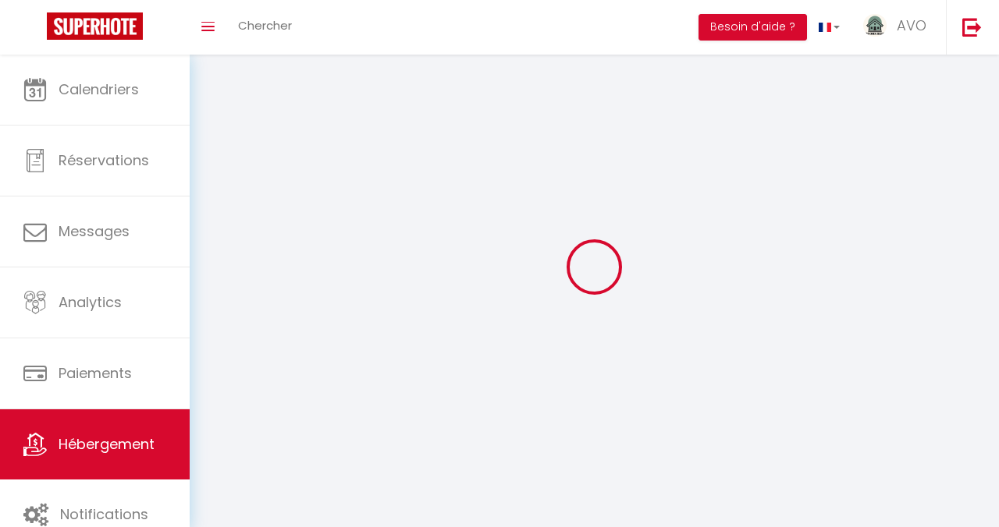
checkbox input "false"
select select
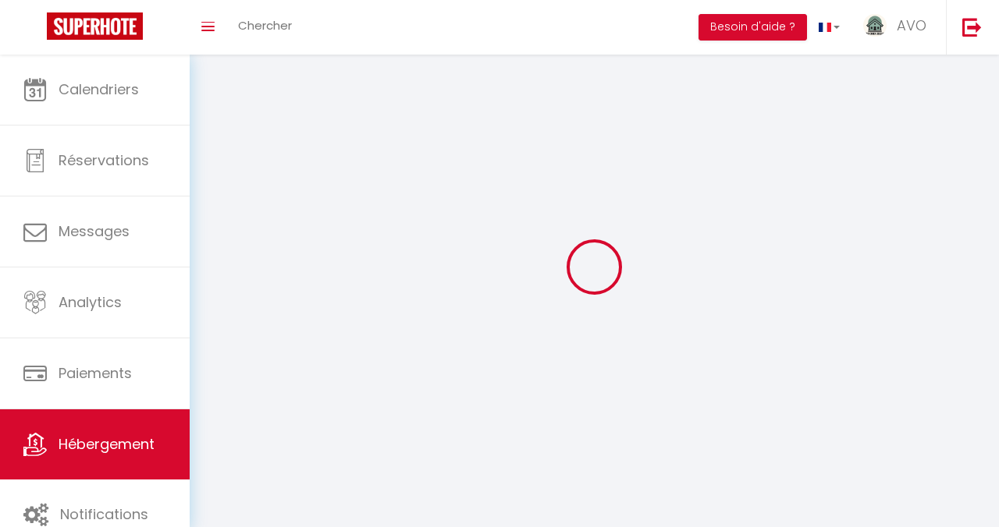
select select
select select "1"
select select
select select "28"
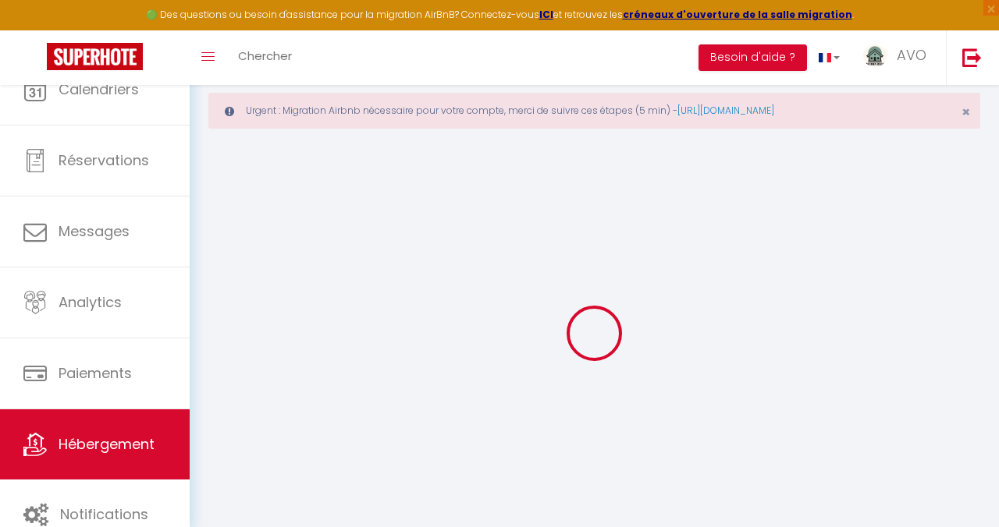
select select
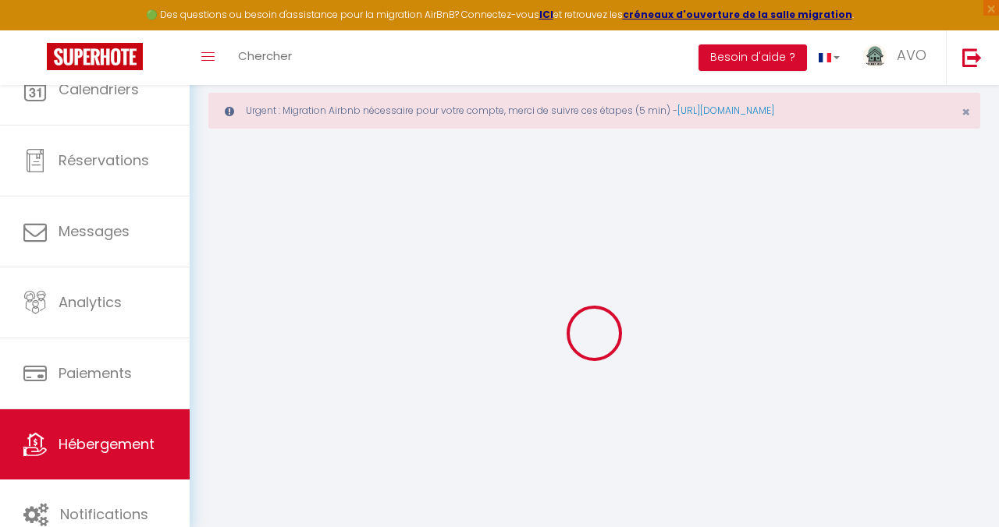
select select
checkbox input "false"
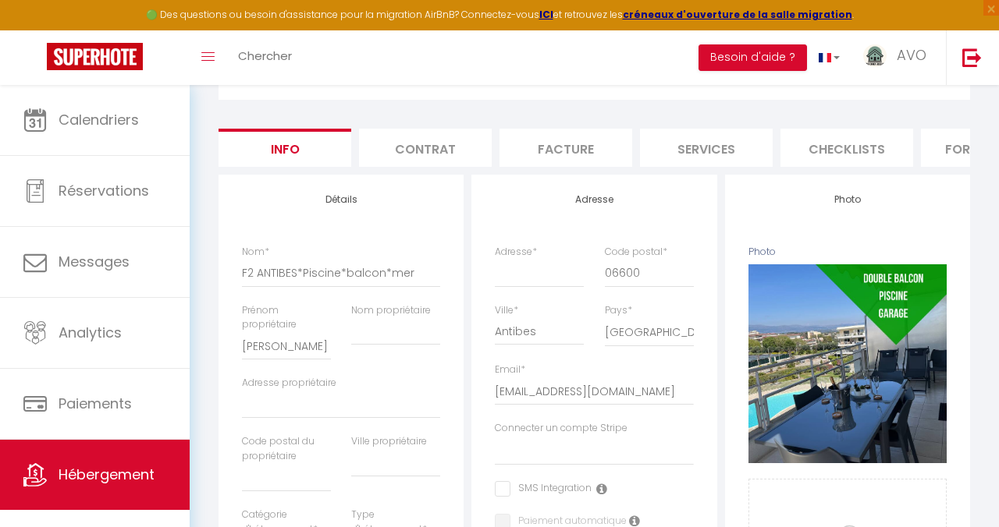
scroll to position [176, 0]
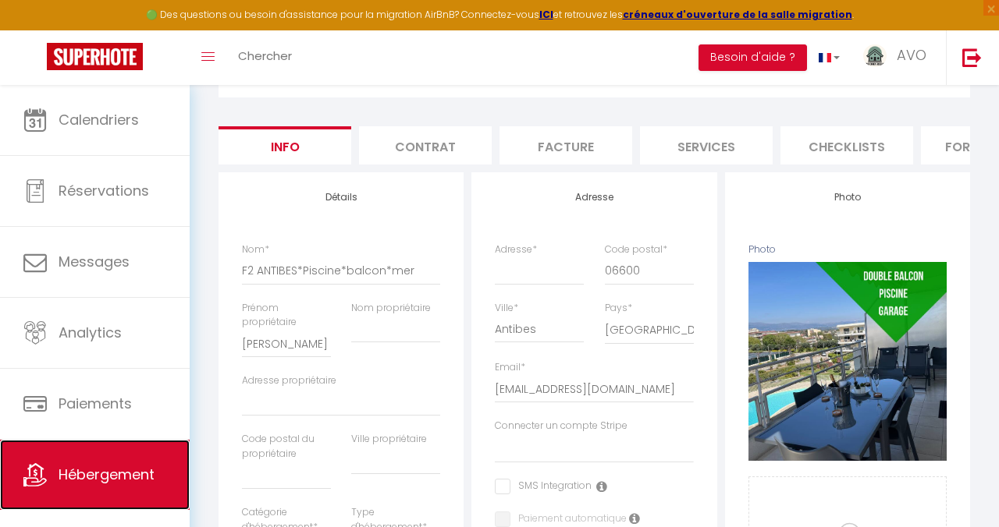
click at [101, 476] on span "Hébergement" at bounding box center [107, 475] width 96 height 20
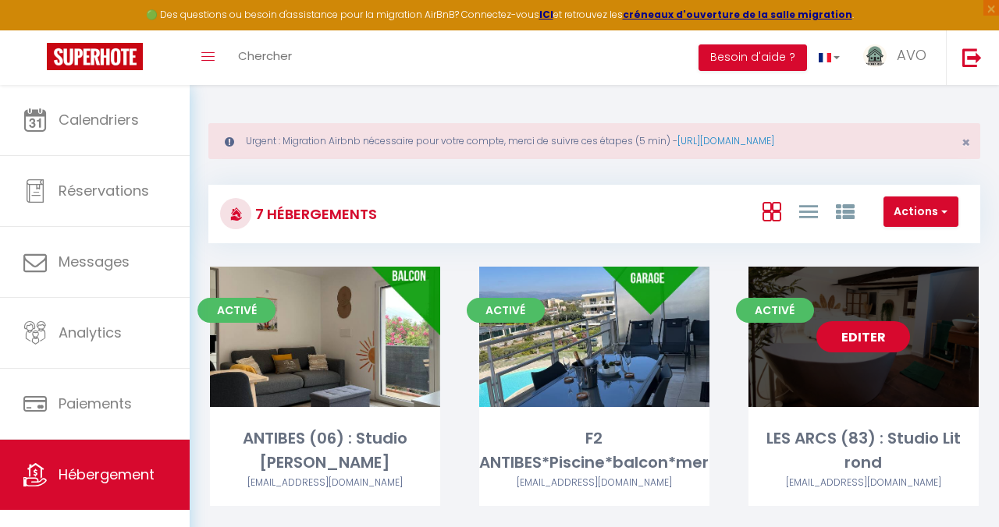
click at [823, 332] on link "Editer" at bounding box center [863, 336] width 94 height 31
click at [845, 333] on link "Editer" at bounding box center [863, 336] width 94 height 31
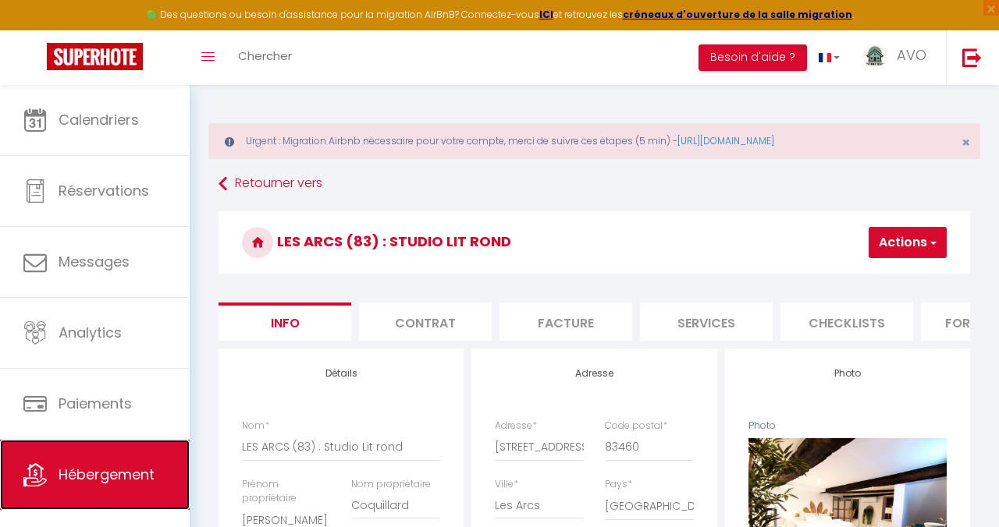
click at [87, 475] on span "Hébergement" at bounding box center [107, 475] width 96 height 20
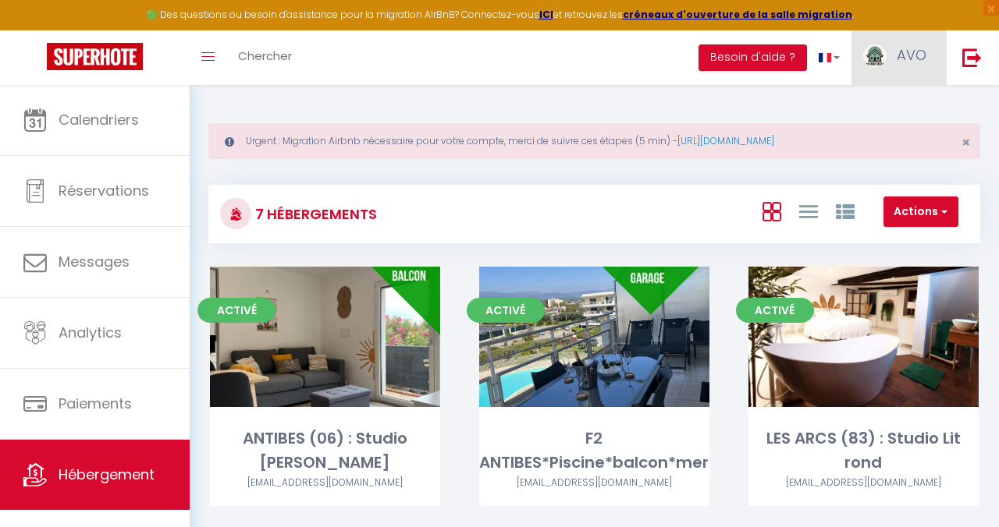
click at [873, 57] on img at bounding box center [874, 55] width 23 height 23
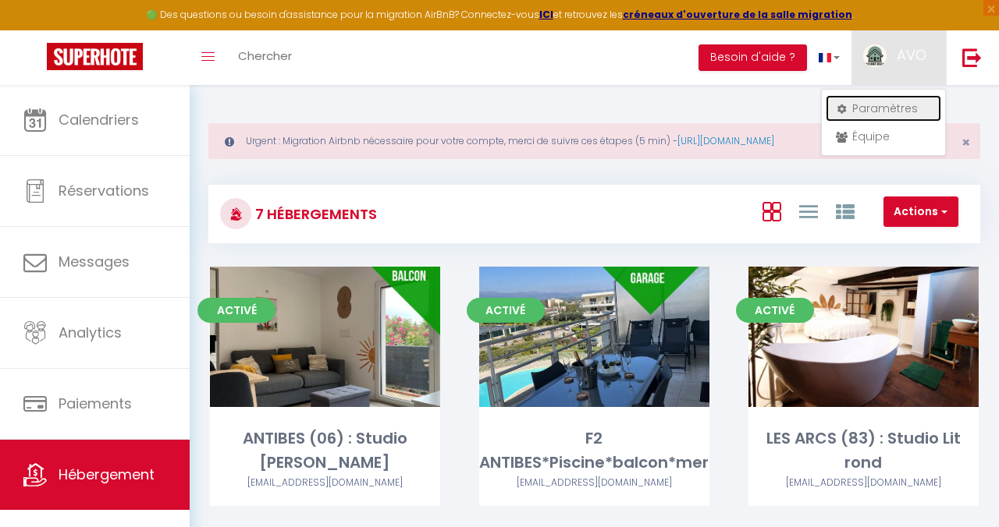
click at [860, 101] on link "Paramètres" at bounding box center [882, 108] width 115 height 27
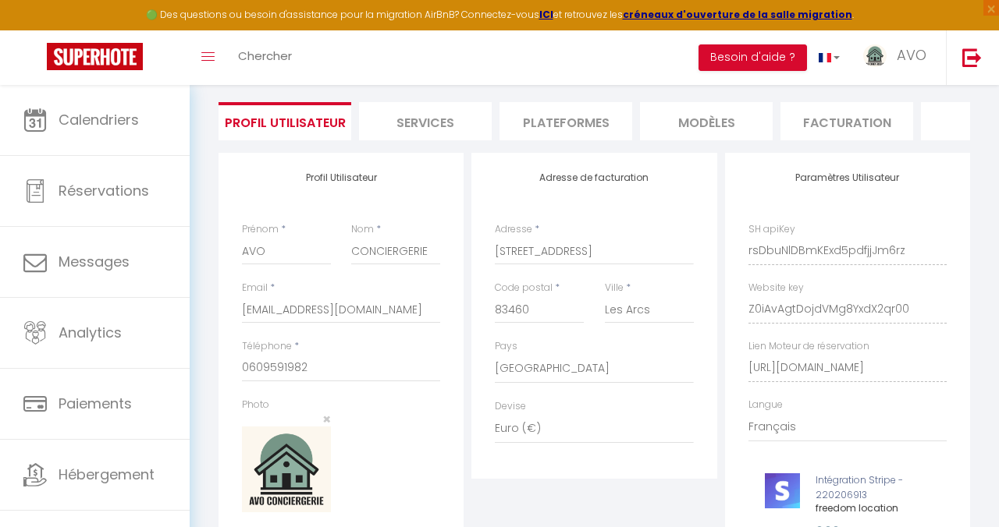
scroll to position [103, 0]
click at [563, 117] on li "Plateformes" at bounding box center [565, 120] width 133 height 38
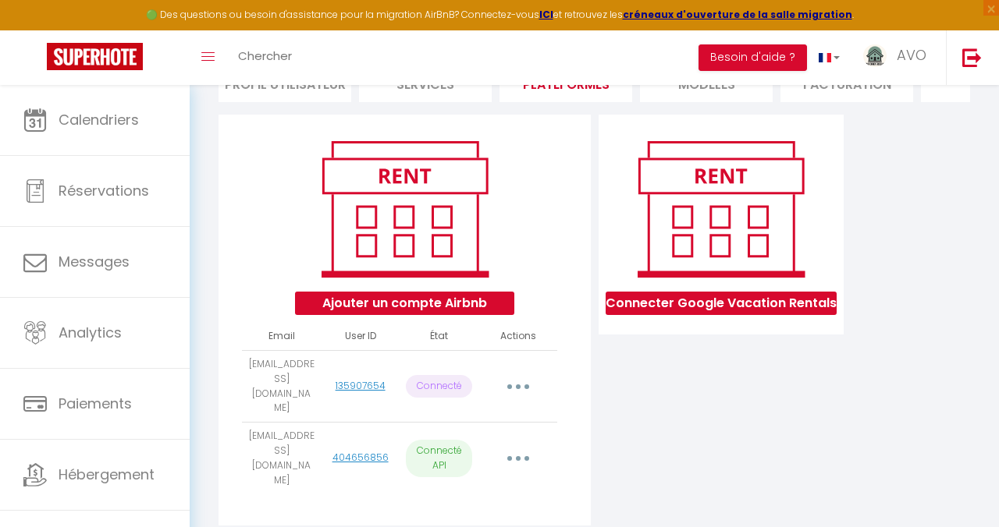
scroll to position [147, 0]
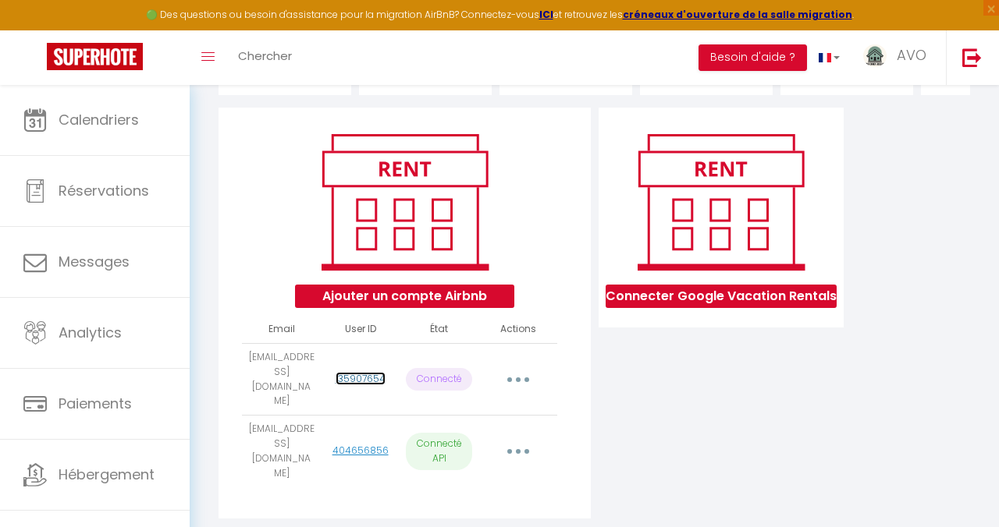
click at [365, 372] on link "135907654" at bounding box center [360, 378] width 50 height 13
click at [374, 444] on link "404656856" at bounding box center [360, 450] width 56 height 13
click at [354, 444] on link "404656856" at bounding box center [360, 450] width 56 height 13
click at [350, 372] on link "135907654" at bounding box center [360, 378] width 50 height 13
click at [363, 444] on link "404656856" at bounding box center [360, 450] width 56 height 13
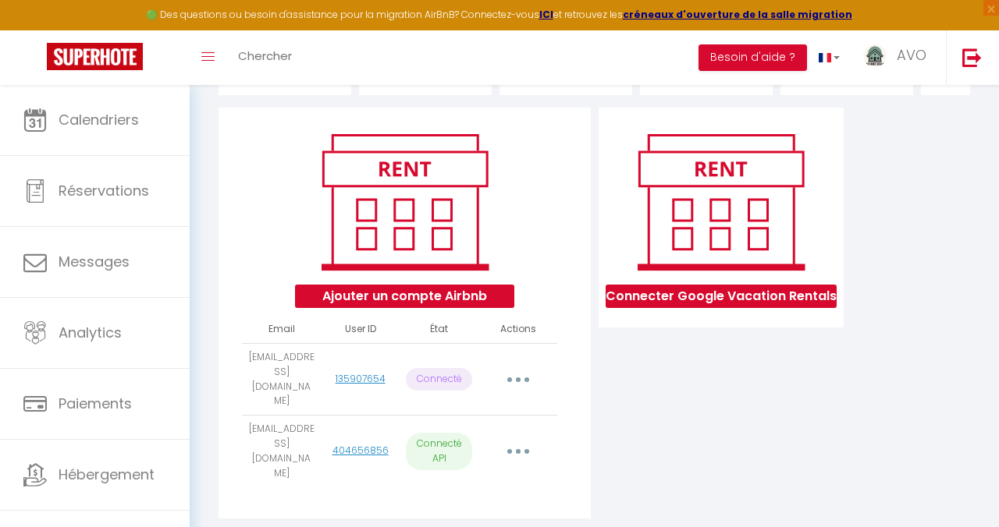
click at [509, 437] on button "button" at bounding box center [517, 452] width 41 height 30
click at [635, 435] on div "Connecter Google Vacation Rentals" at bounding box center [721, 318] width 253 height 421
click at [437, 433] on p "Connecté API" at bounding box center [439, 451] width 66 height 37
click at [421, 300] on button "Ajouter un compte Airbnb" at bounding box center [404, 296] width 219 height 23
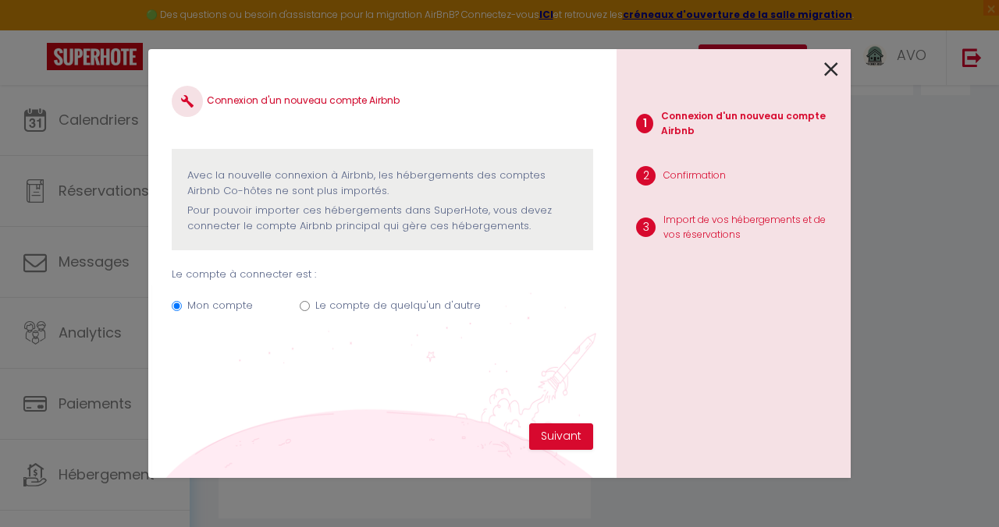
click at [831, 71] on icon at bounding box center [831, 69] width 14 height 23
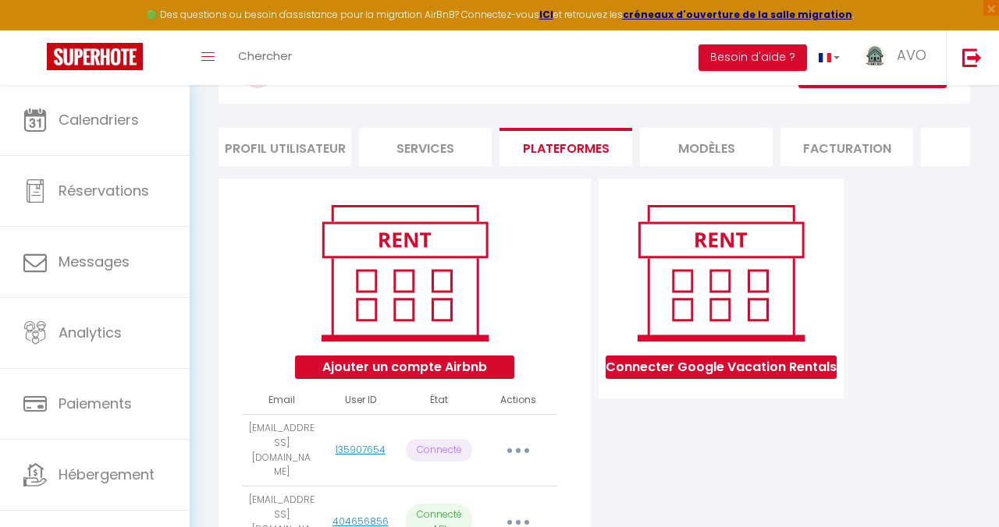
scroll to position [78, 0]
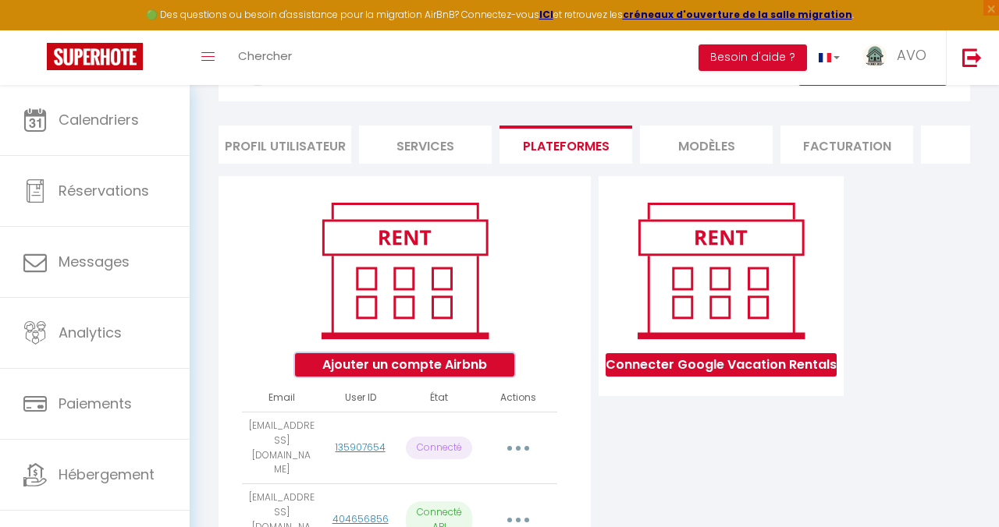
click at [387, 367] on button "Ajouter un compte Airbnb" at bounding box center [404, 364] width 219 height 23
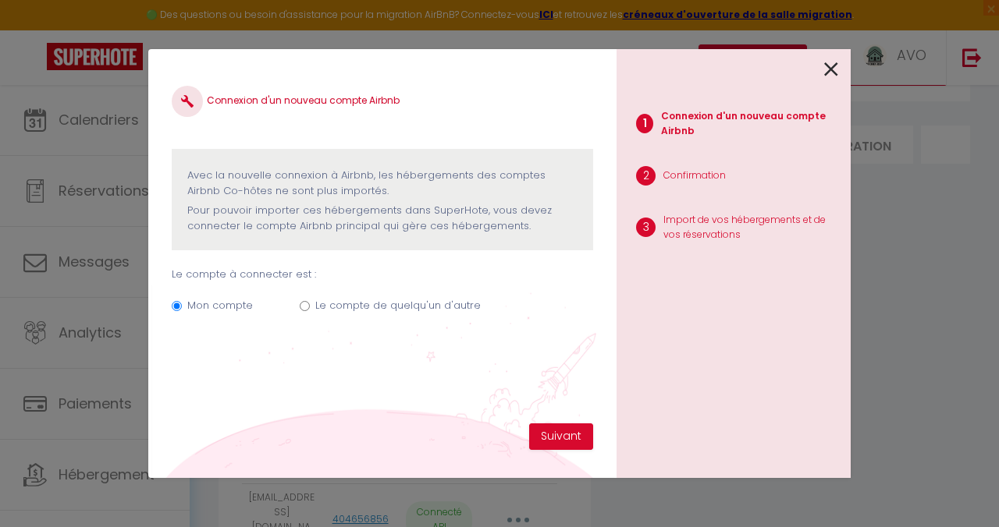
click at [306, 305] on input "Le compte de quelqu'un d'autre" at bounding box center [305, 306] width 10 height 10
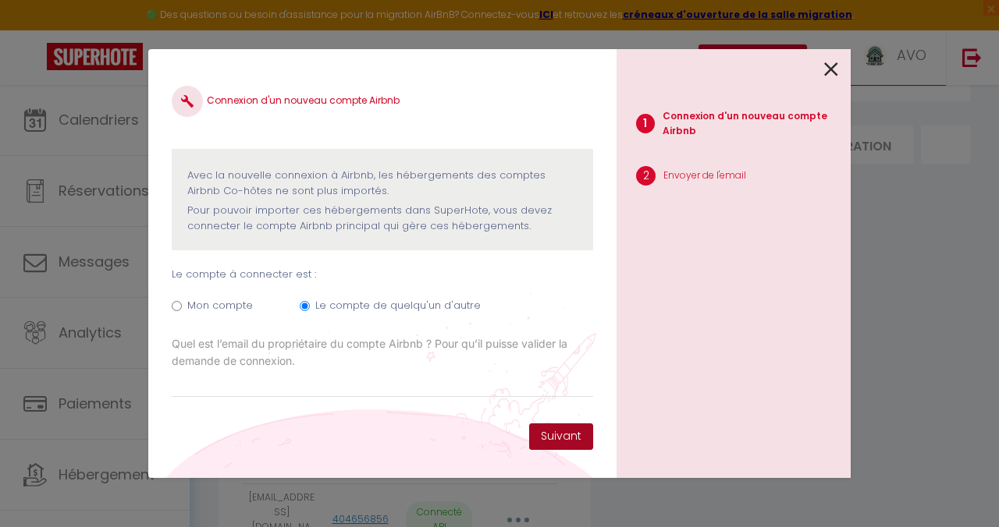
click at [545, 437] on button "Suivant" at bounding box center [561, 437] width 64 height 27
click at [829, 71] on icon at bounding box center [831, 69] width 14 height 23
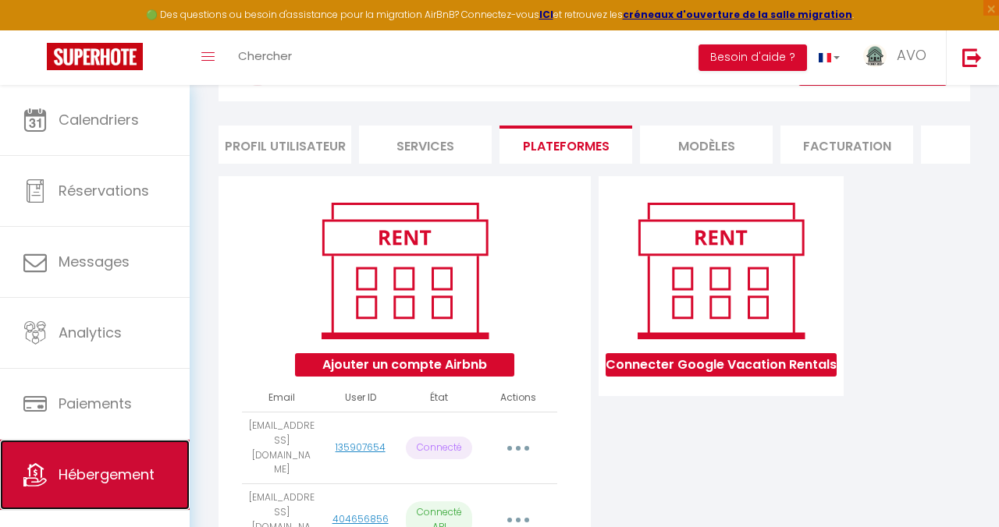
click at [89, 457] on link "Hébergement" at bounding box center [95, 475] width 190 height 70
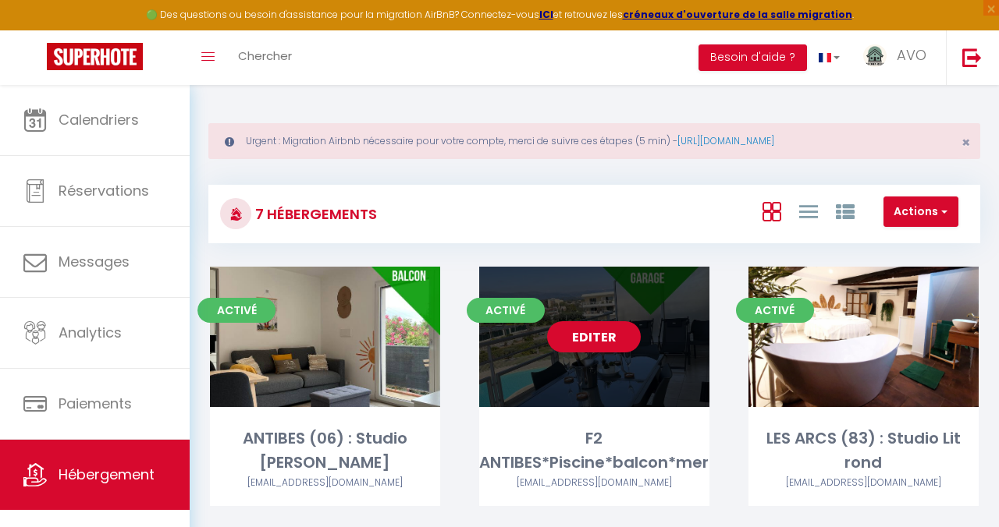
click at [589, 331] on link "Editer" at bounding box center [594, 336] width 94 height 31
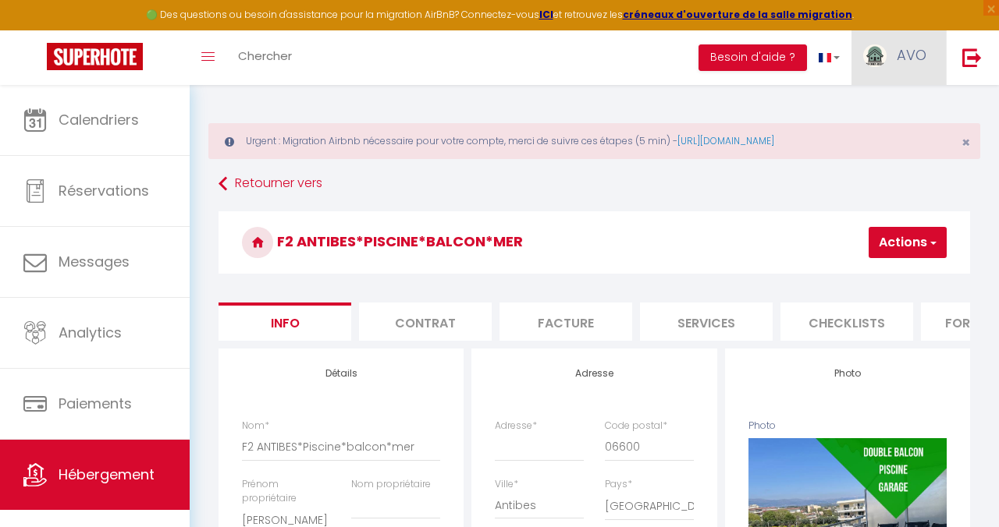
click at [875, 59] on img at bounding box center [874, 55] width 23 height 23
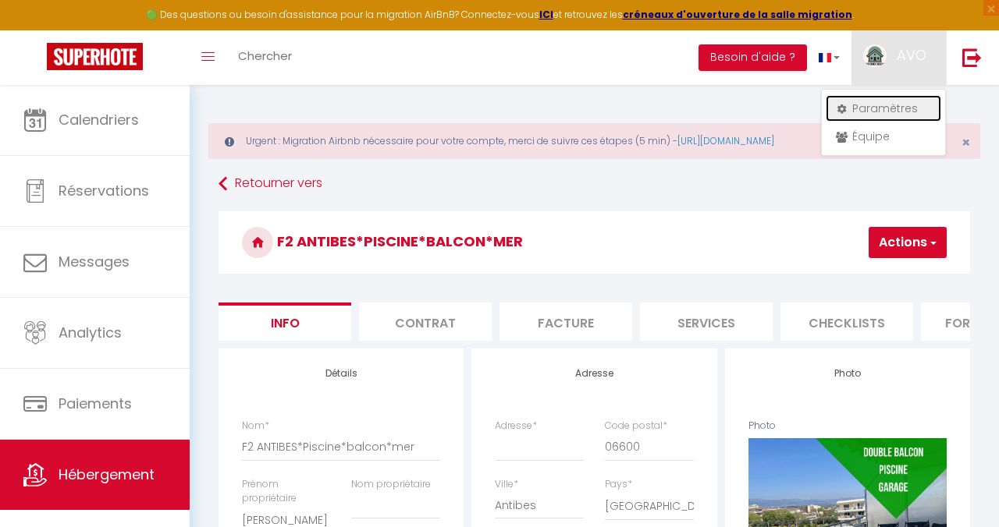
click at [857, 103] on link "Paramètres" at bounding box center [882, 108] width 115 height 27
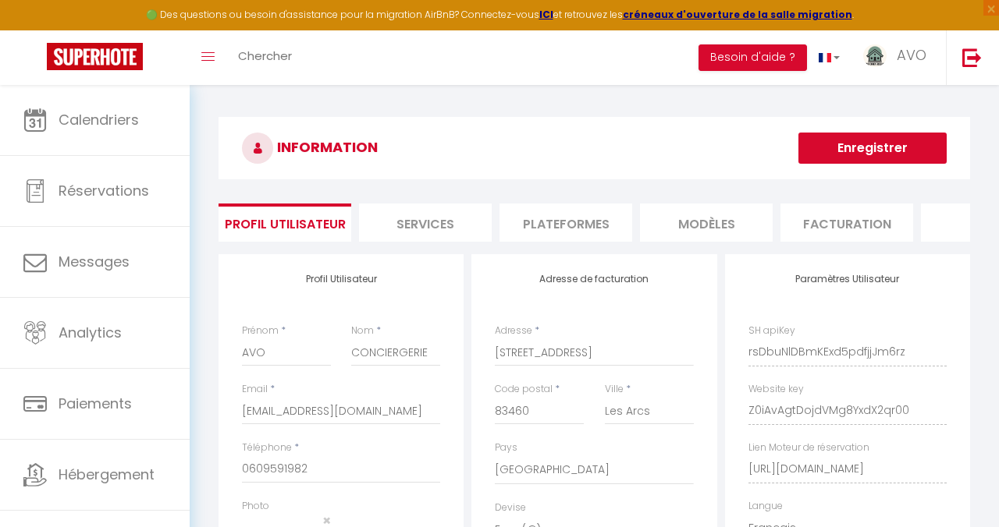
click at [554, 237] on li "Plateformes" at bounding box center [565, 223] width 133 height 38
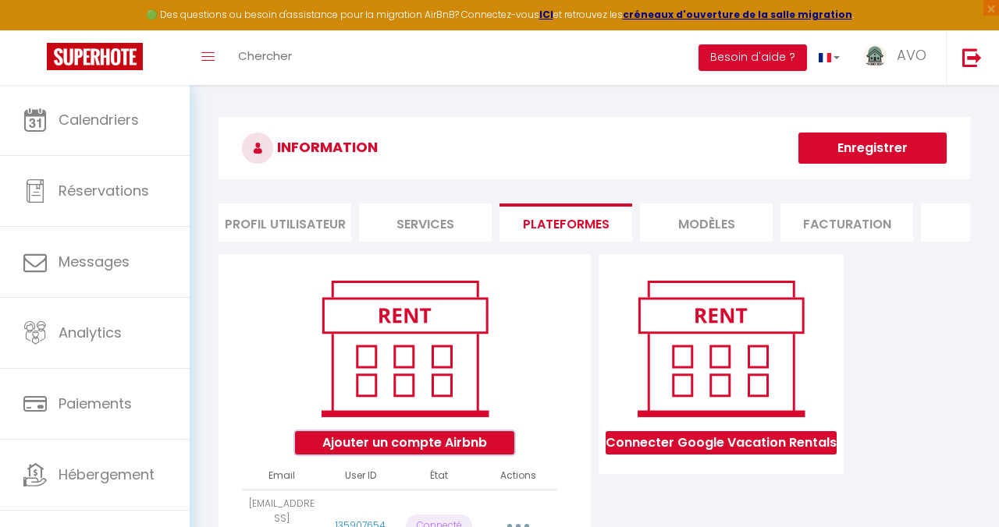
click at [415, 449] on button "Ajouter un compte Airbnb" at bounding box center [404, 442] width 219 height 23
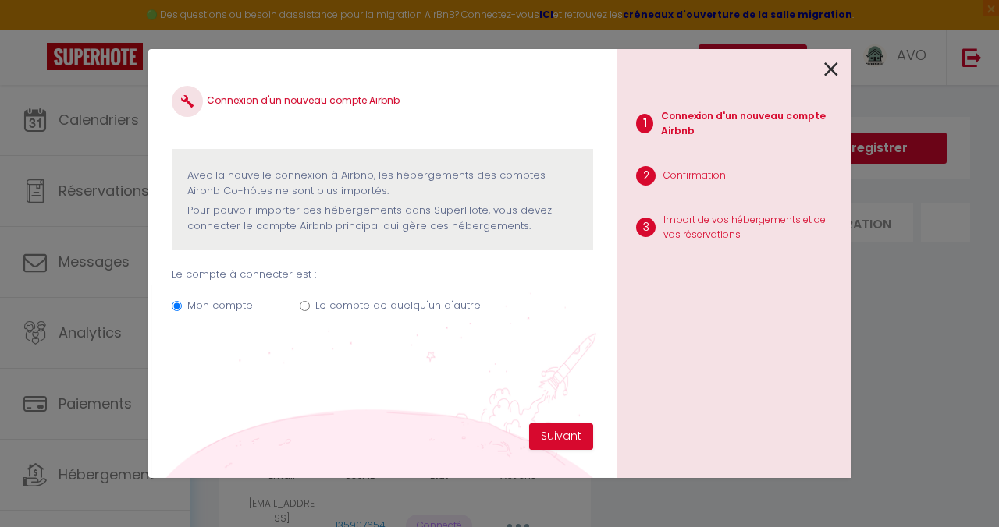
click at [303, 304] on input "Le compte de quelqu'un d'autre" at bounding box center [305, 306] width 10 height 10
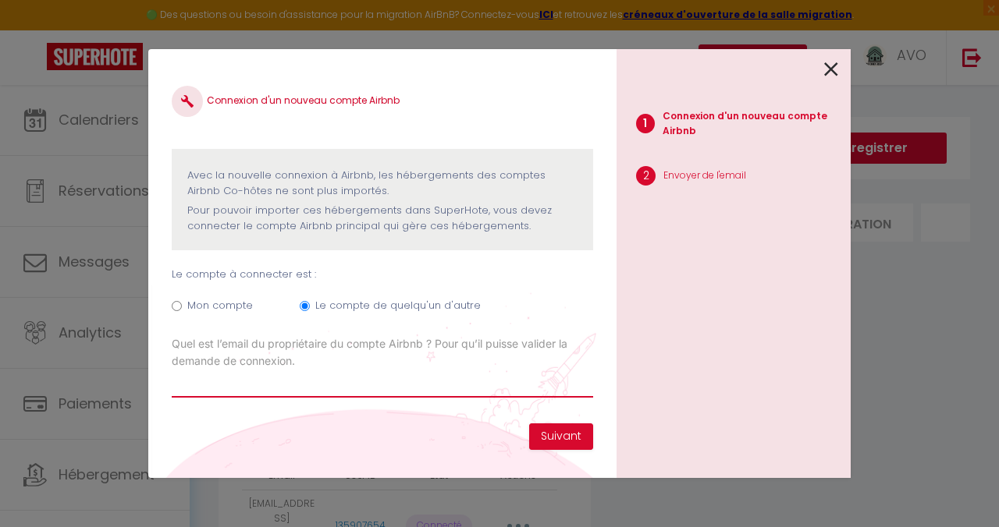
click at [376, 377] on input "Email connexion Airbnb" at bounding box center [382, 384] width 421 height 28
paste input "[EMAIL_ADDRESS][DOMAIN_NAME]"
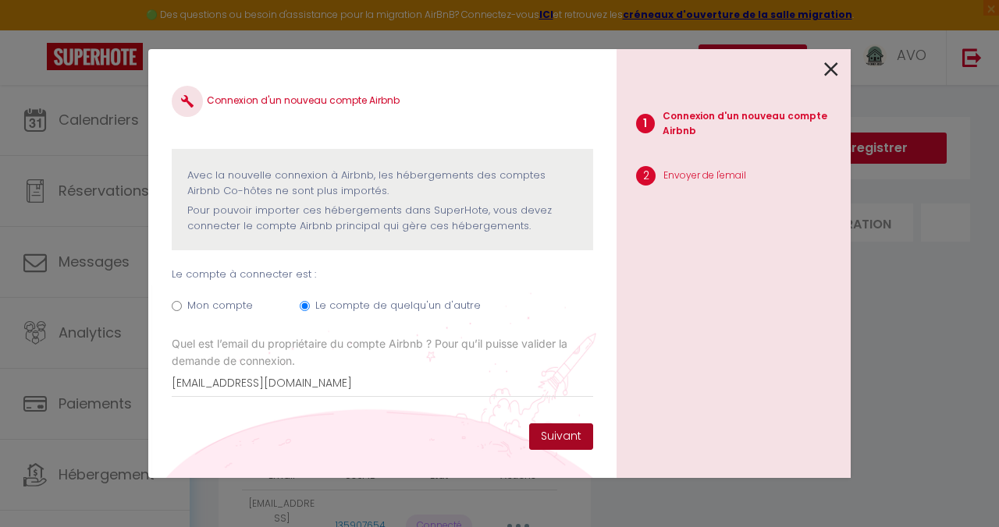
click at [557, 438] on button "Suivant" at bounding box center [561, 437] width 64 height 27
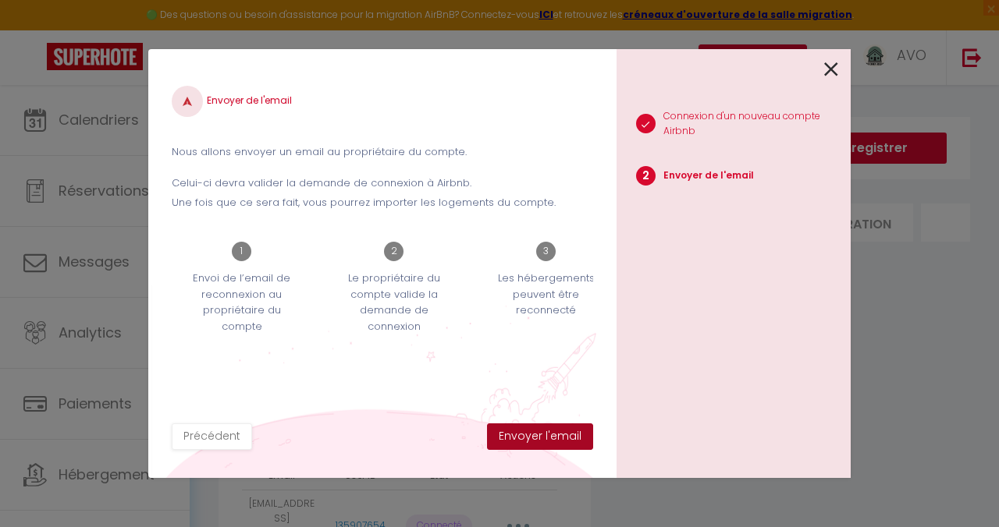
click at [534, 431] on button "Envoyer l'email" at bounding box center [540, 437] width 106 height 27
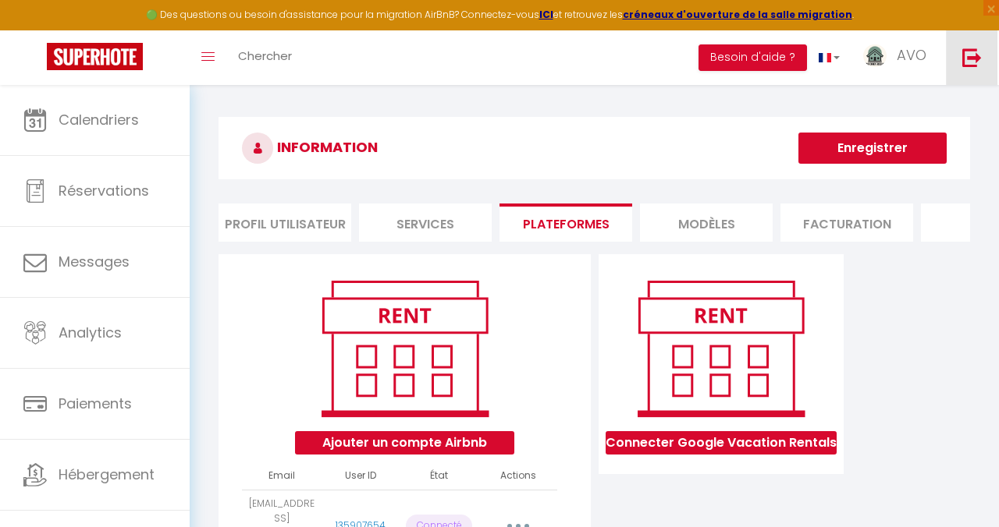
click at [974, 66] on img at bounding box center [972, 58] width 20 height 20
